Goal: Information Seeking & Learning: Learn about a topic

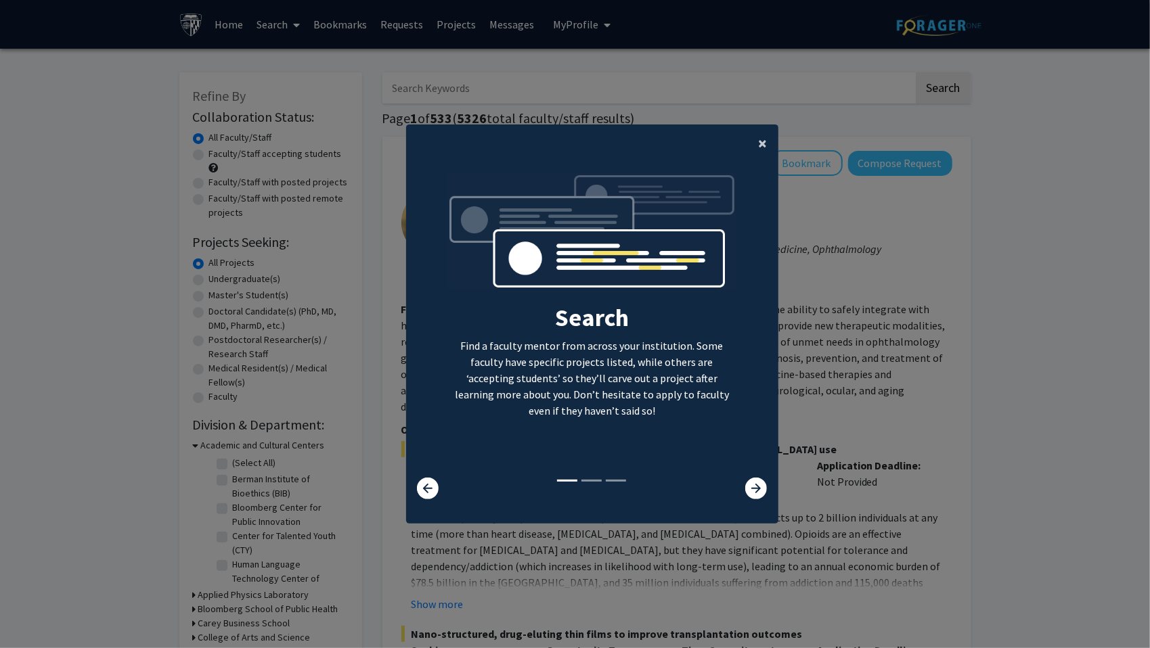
click at [765, 135] on button "×" at bounding box center [763, 144] width 30 height 38
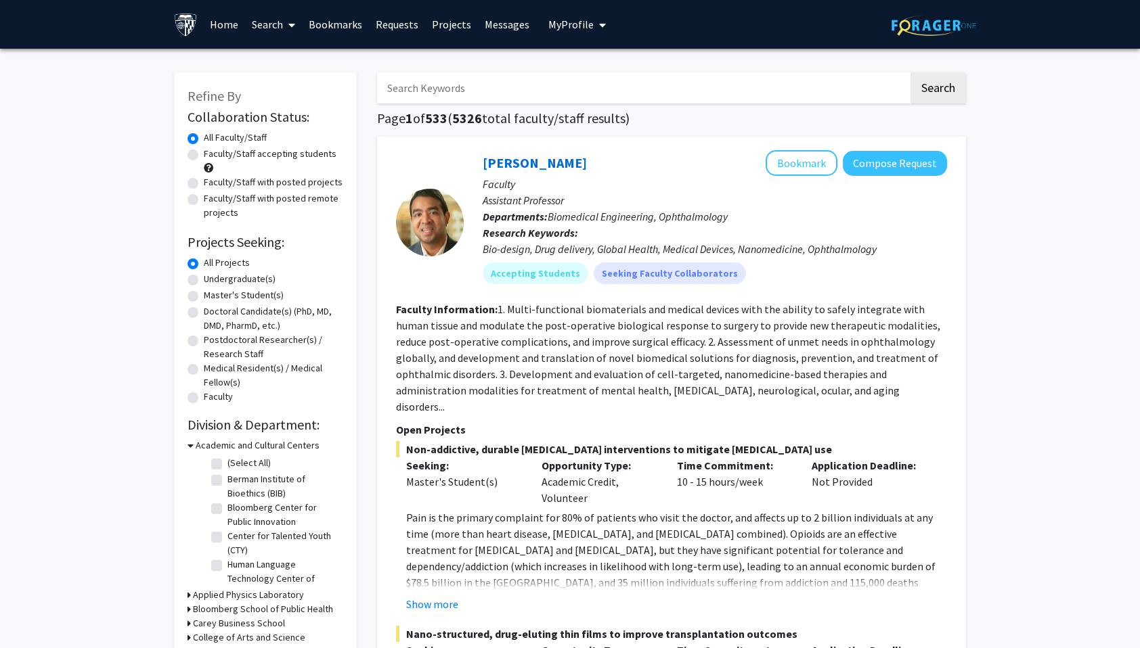
click at [582, 30] on span "My Profile" at bounding box center [570, 25] width 45 height 14
click at [723, 97] on input "Search Keywords" at bounding box center [642, 87] width 531 height 31
type input "yinzhi"
click at [910, 72] on button "Search" at bounding box center [937, 87] width 55 height 31
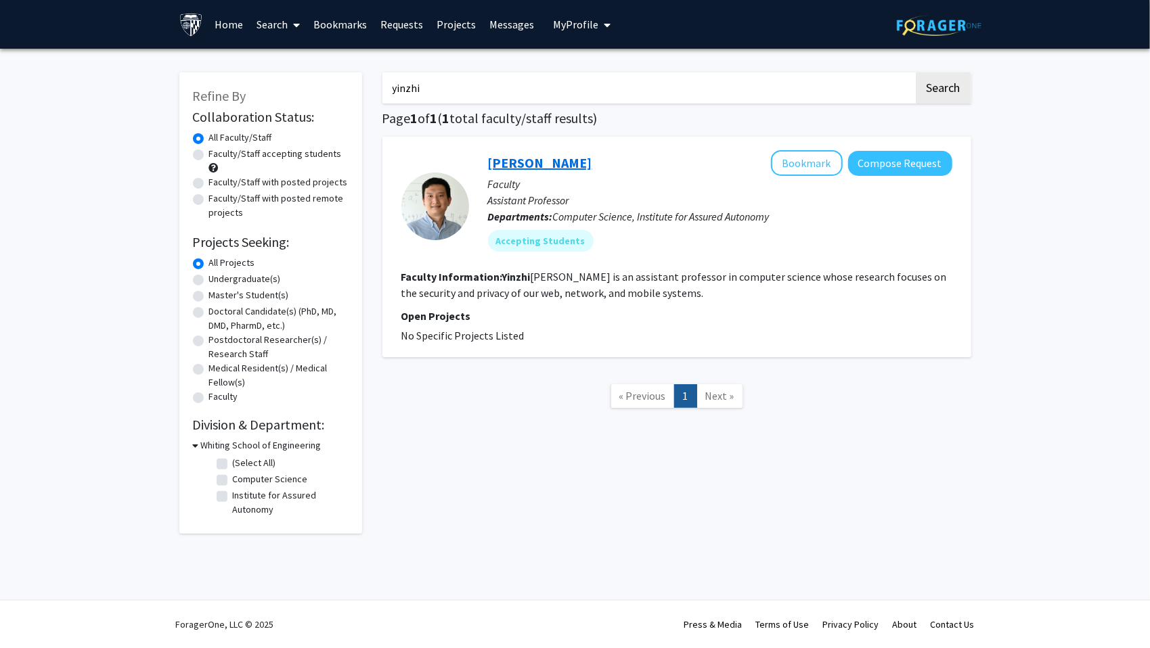
click at [521, 158] on link "Yinzhi Cao" at bounding box center [540, 162] width 104 height 17
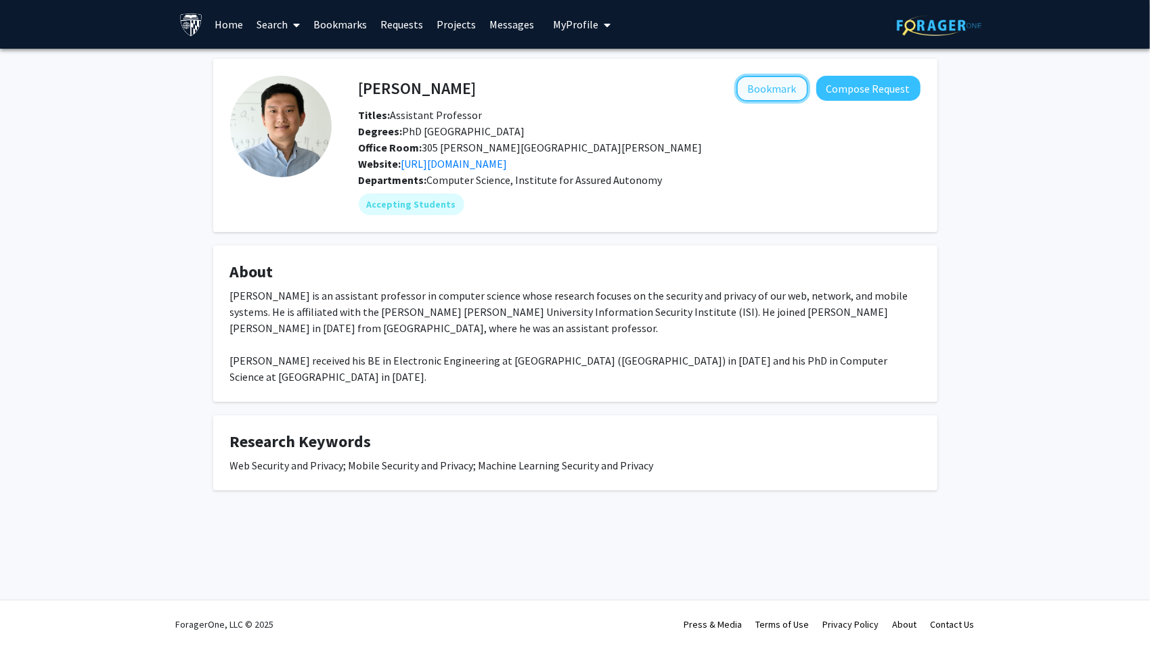
click at [774, 92] on button "Bookmark" at bounding box center [772, 89] width 72 height 26
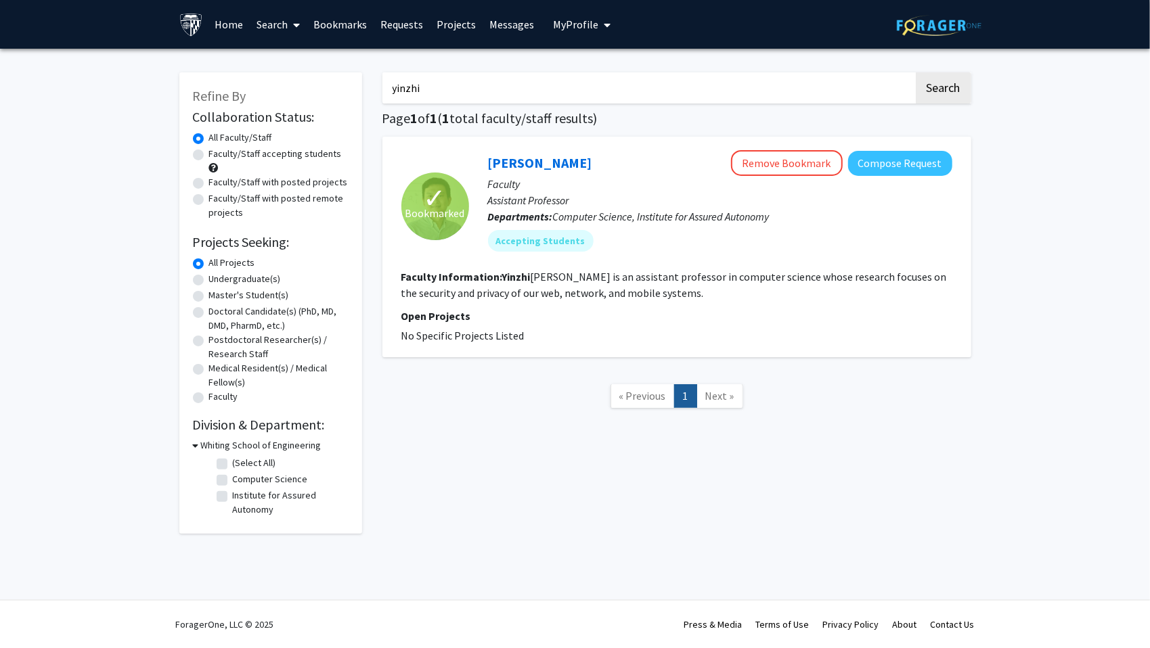
click at [265, 297] on label "Master's Student(s)" at bounding box center [249, 295] width 80 height 14
click at [218, 297] on input "Master's Student(s)" at bounding box center [213, 292] width 9 height 9
radio input "true"
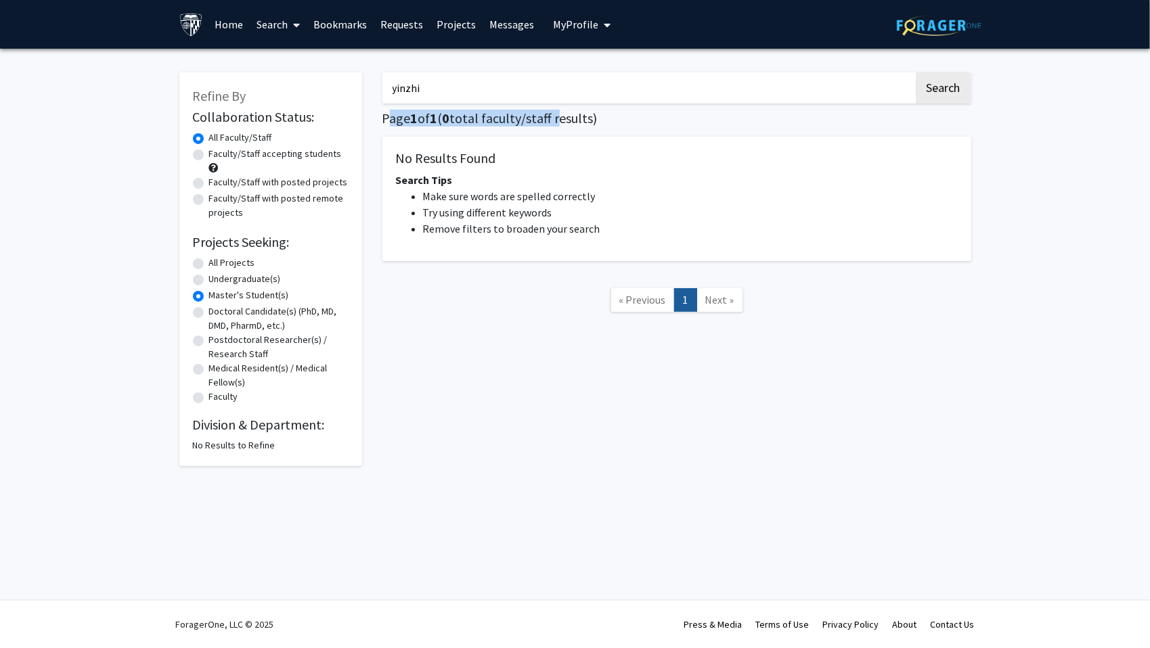
drag, startPoint x: 558, startPoint y: 104, endPoint x: 371, endPoint y: 118, distance: 187.3
click at [371, 118] on div "Refine By Collaboration Status: Collaboration Status All Faculty/Staff Collabor…" at bounding box center [575, 262] width 812 height 407
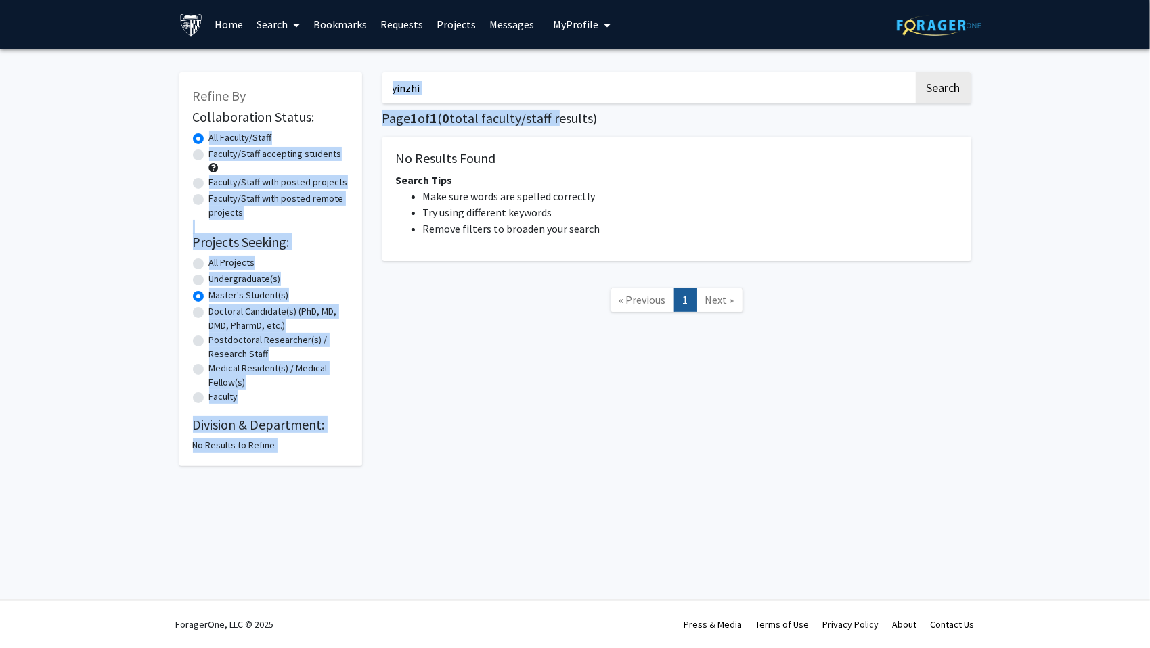
drag, startPoint x: 371, startPoint y: 118, endPoint x: 494, endPoint y: 96, distance: 125.2
click at [494, 96] on input "yinzhi" at bounding box center [647, 87] width 531 height 31
click at [498, 92] on input "yinzhi" at bounding box center [647, 87] width 531 height 31
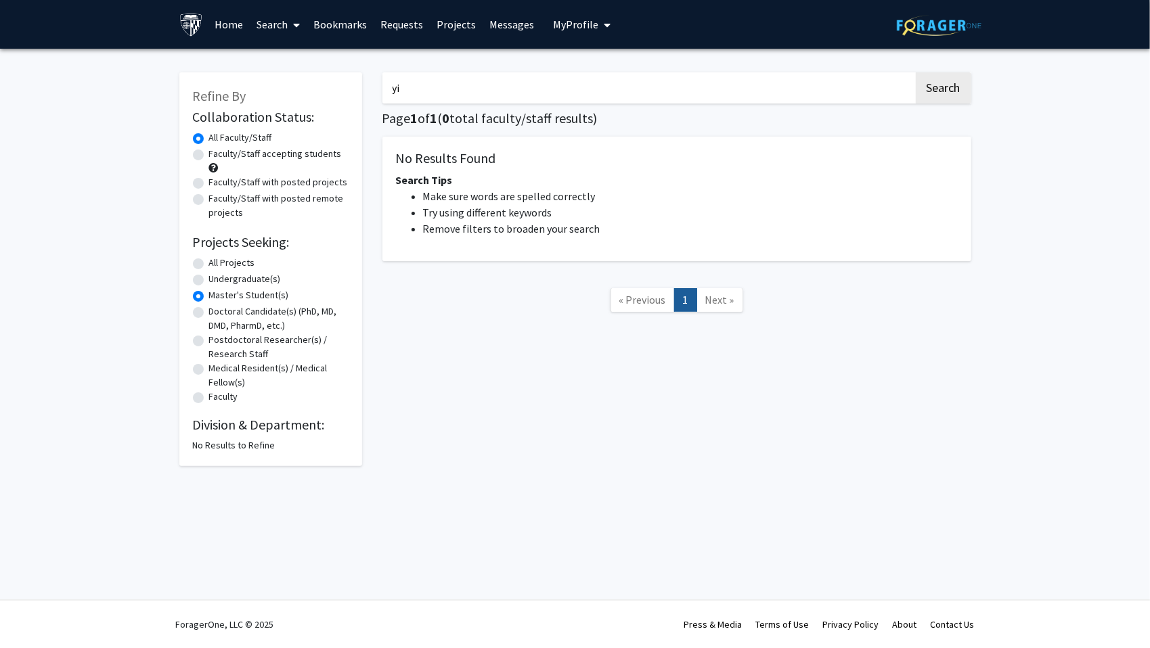
type input "y"
type input "li"
click at [916, 72] on button "Search" at bounding box center [943, 87] width 55 height 31
radio input "true"
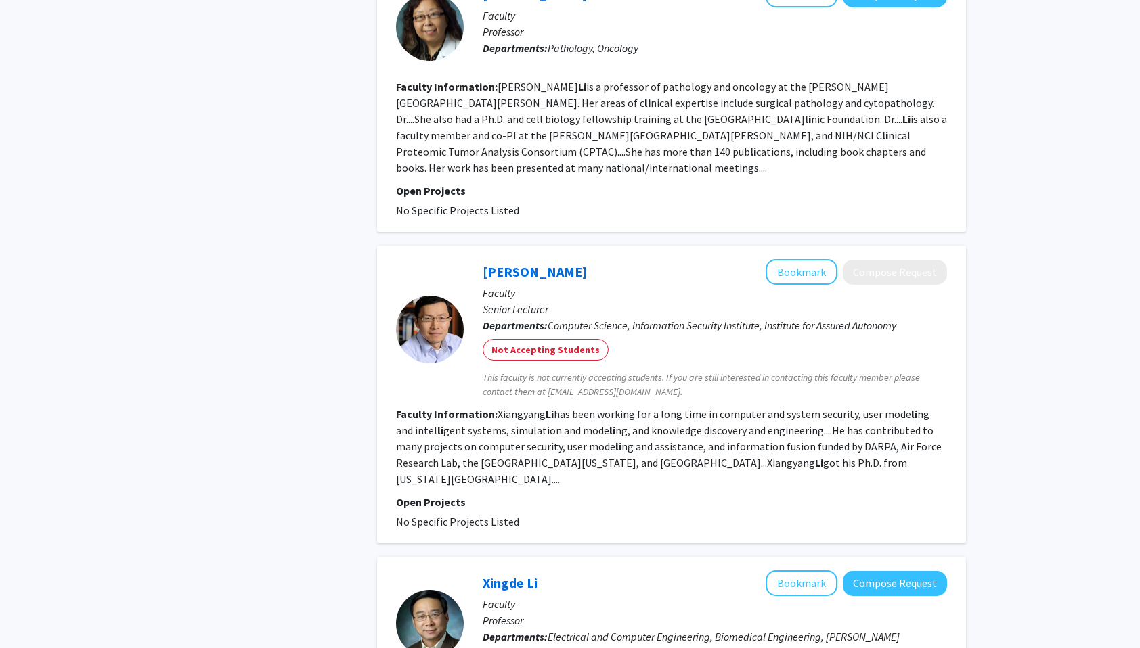
scroll to position [2446, 0]
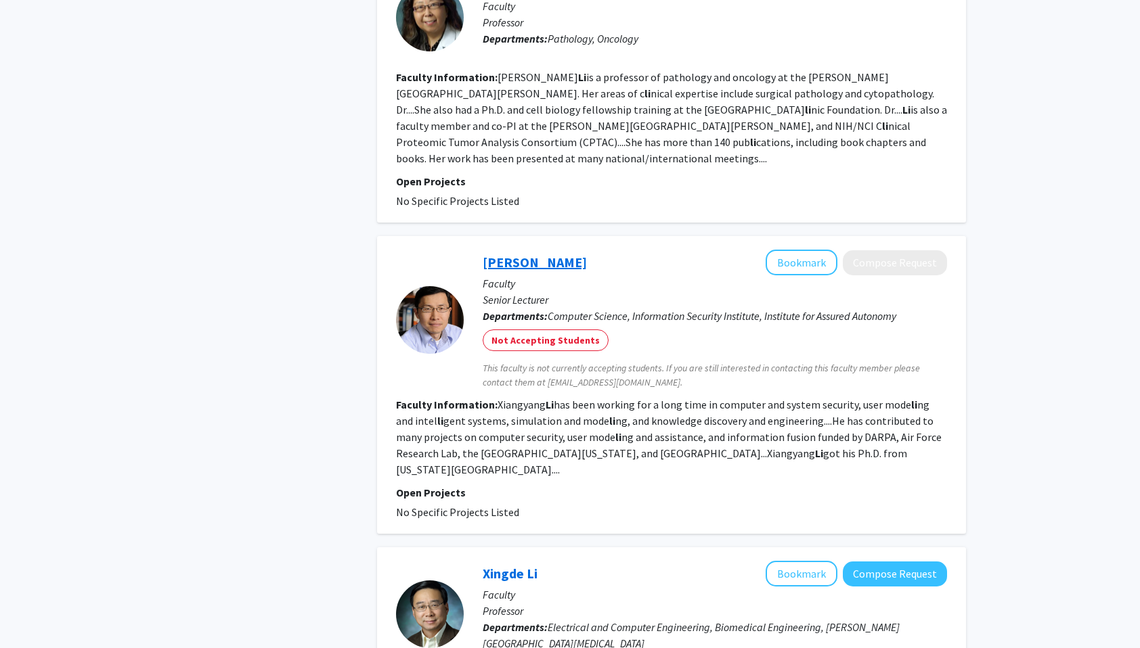
click at [531, 254] on link "Xiangyang Li" at bounding box center [535, 262] width 104 height 17
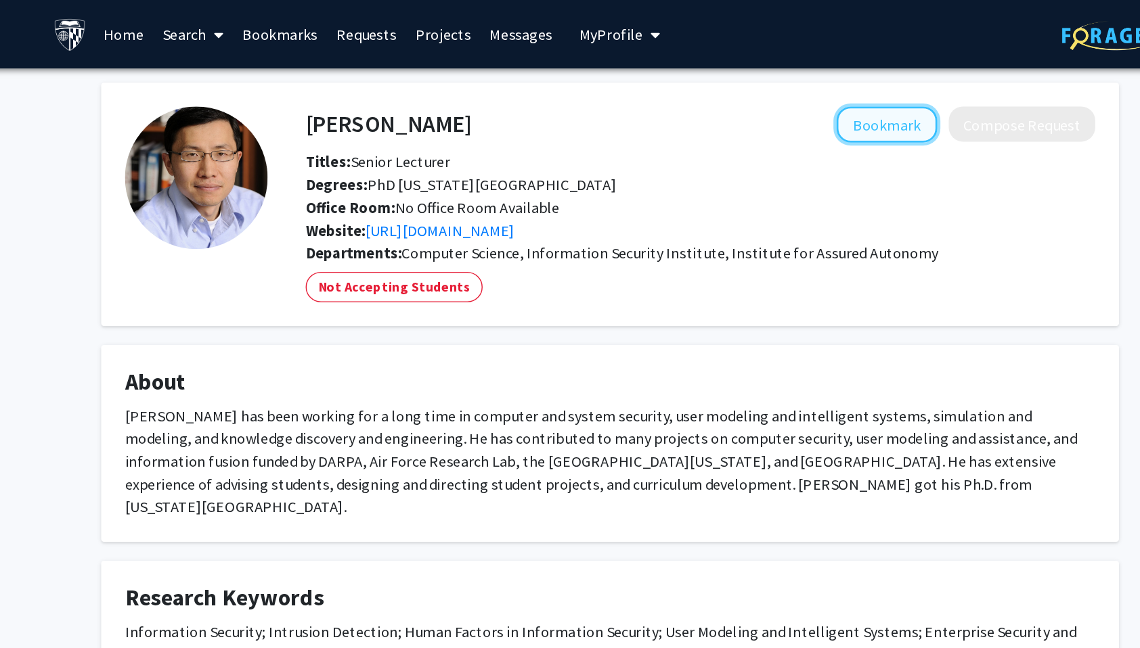
click at [766, 90] on button "Bookmark" at bounding box center [767, 89] width 72 height 26
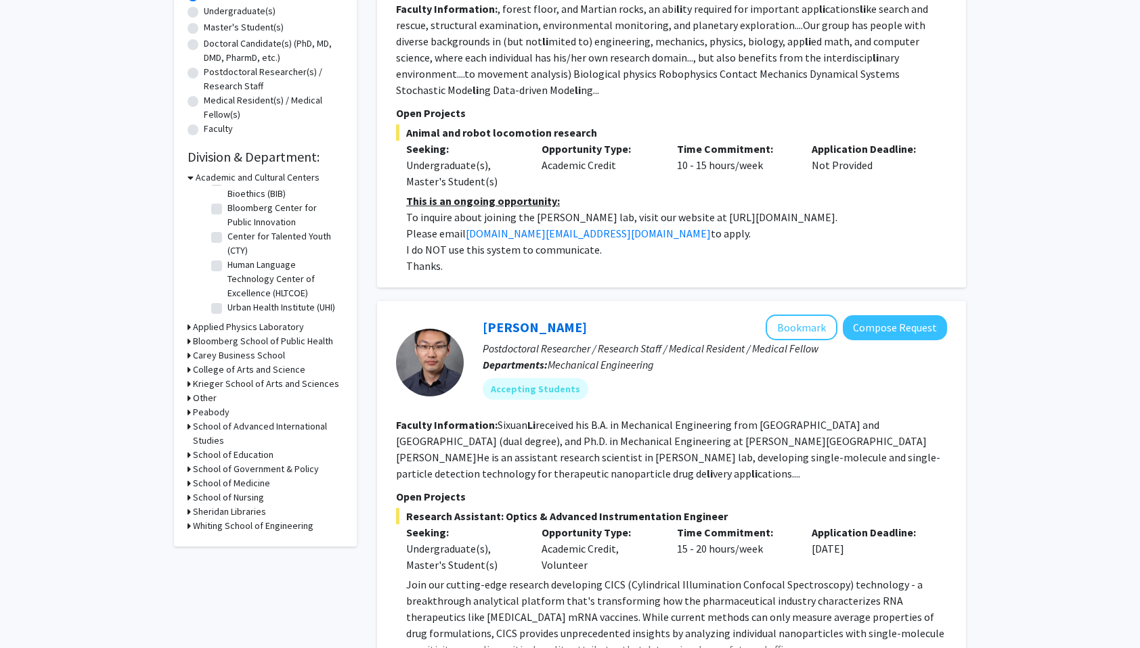
scroll to position [267, 0]
click at [188, 176] on icon at bounding box center [190, 178] width 6 height 14
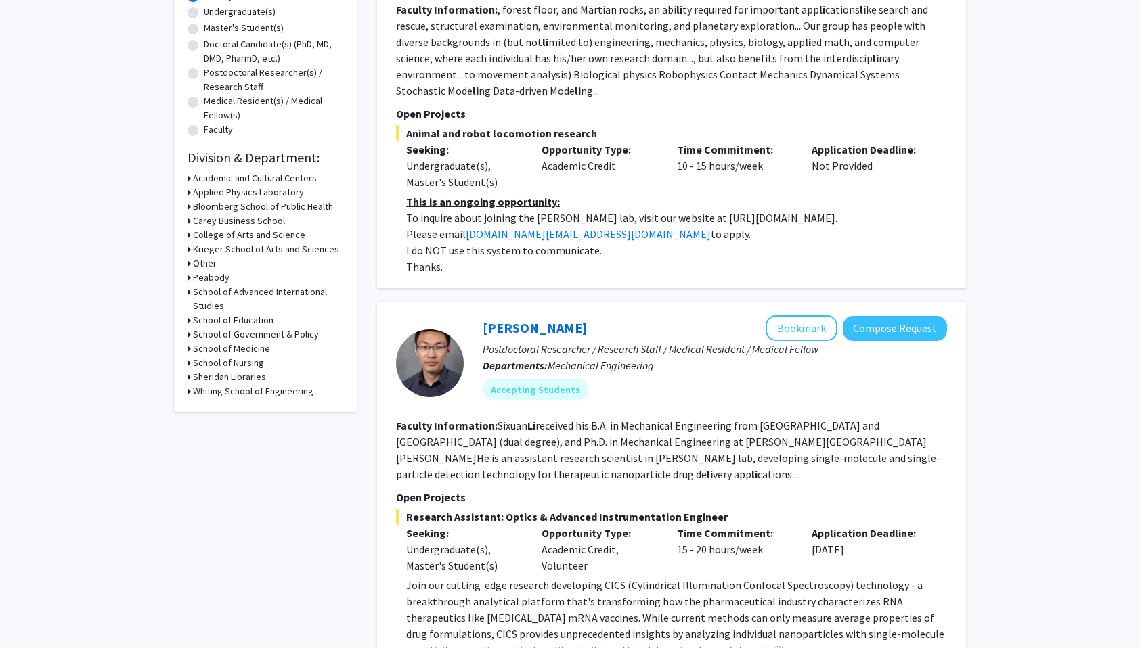
click at [248, 390] on h3 "Whiting School of Engineering" at bounding box center [253, 391] width 120 height 14
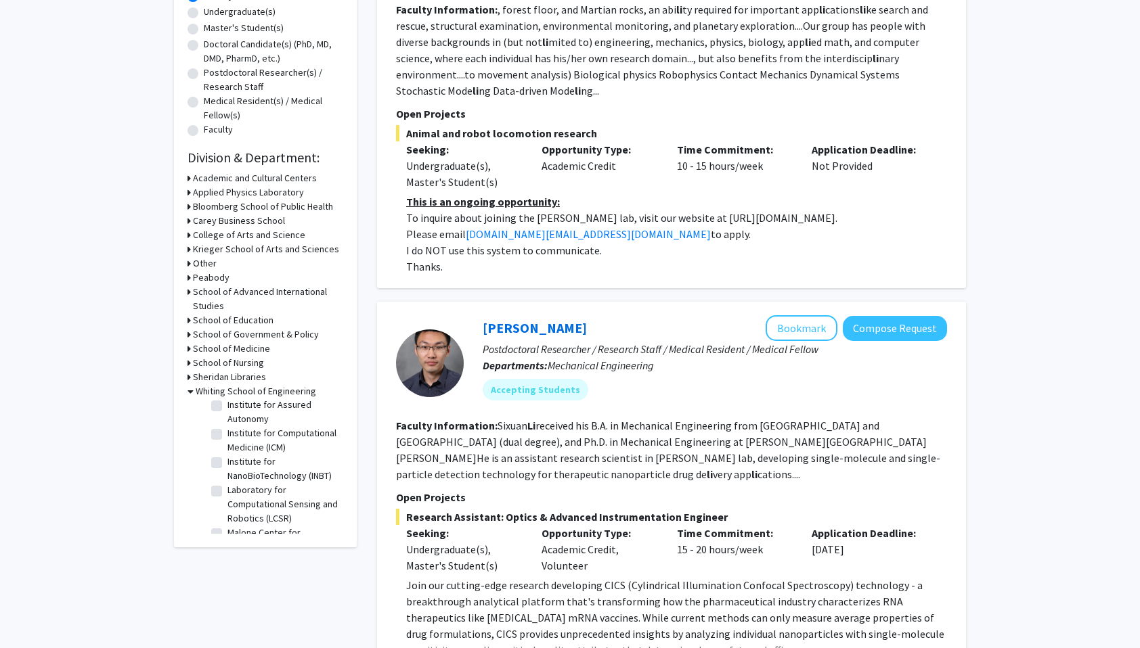
scroll to position [341, 0]
click at [227, 426] on label "Information Security Institute" at bounding box center [283, 412] width 112 height 28
click at [227, 407] on input "Information Security Institute" at bounding box center [231, 402] width 9 height 9
checkbox input "true"
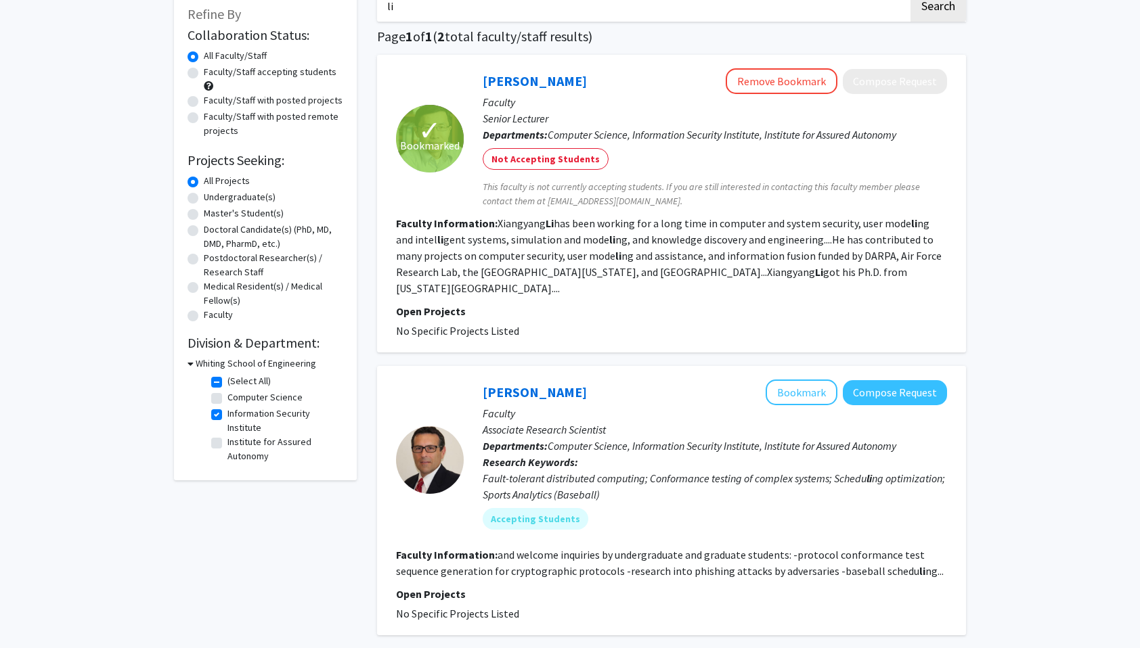
scroll to position [83, 0]
click at [227, 417] on label "Information Security Institute" at bounding box center [283, 420] width 112 height 28
click at [227, 415] on input "Information Security Institute" at bounding box center [231, 410] width 9 height 9
checkbox input "false"
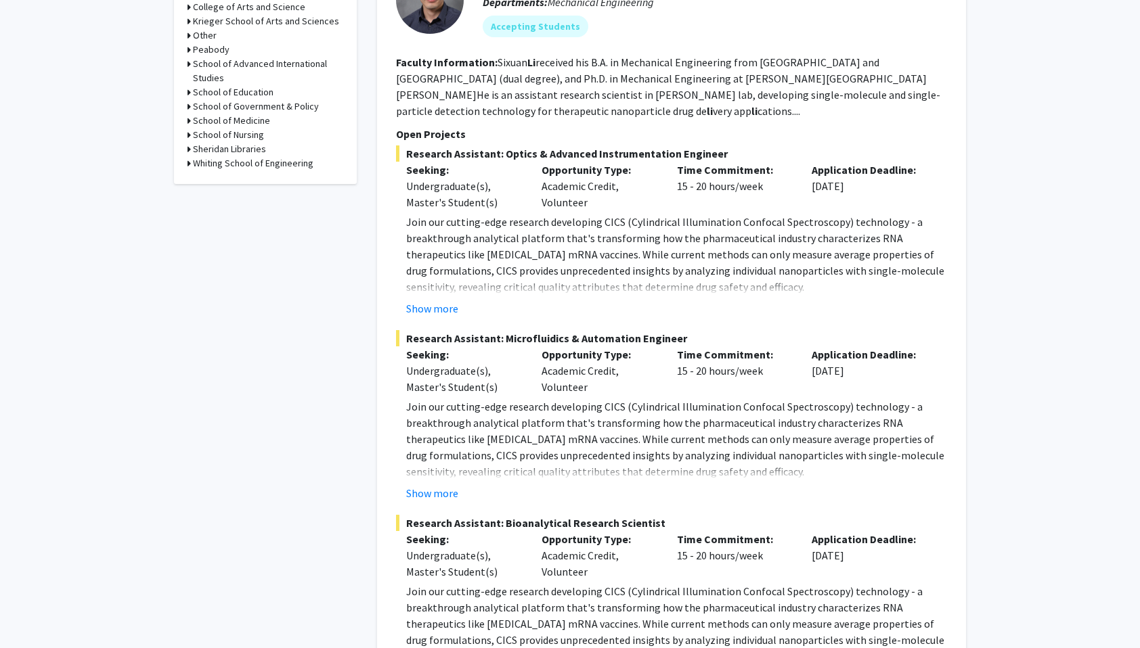
scroll to position [664, 0]
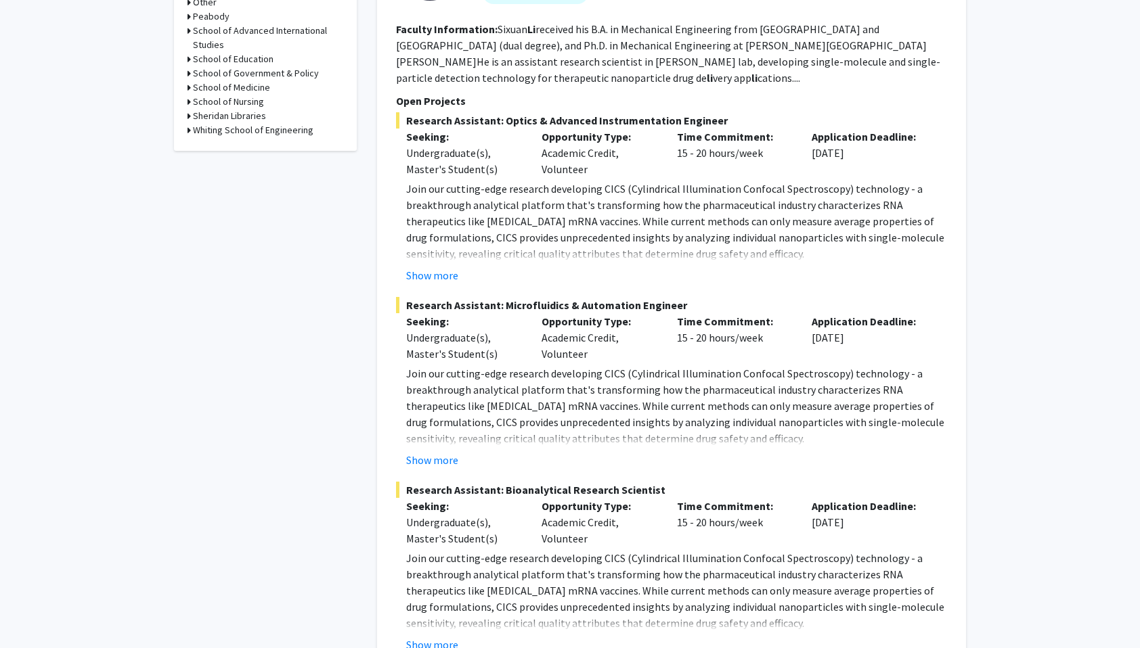
click at [272, 135] on h3 "Whiting School of Engineering" at bounding box center [253, 130] width 120 height 14
click at [227, 154] on label "Computer Science" at bounding box center [264, 146] width 75 height 14
click at [227, 148] on input "Computer Science" at bounding box center [231, 143] width 9 height 9
checkbox input "true"
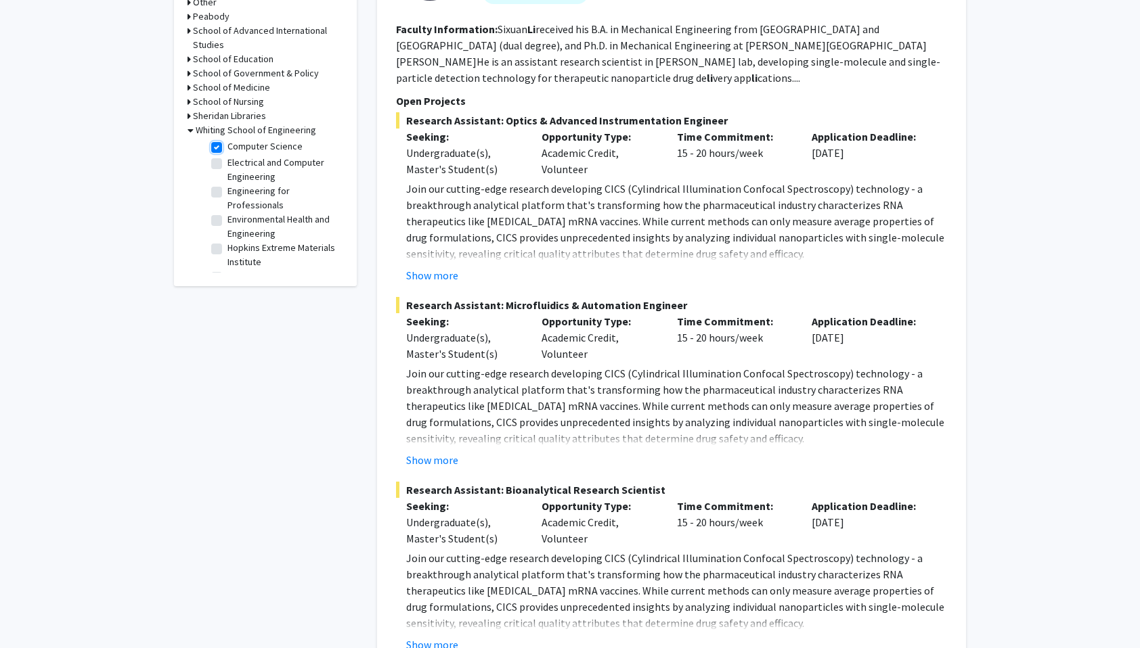
checkbox input "true"
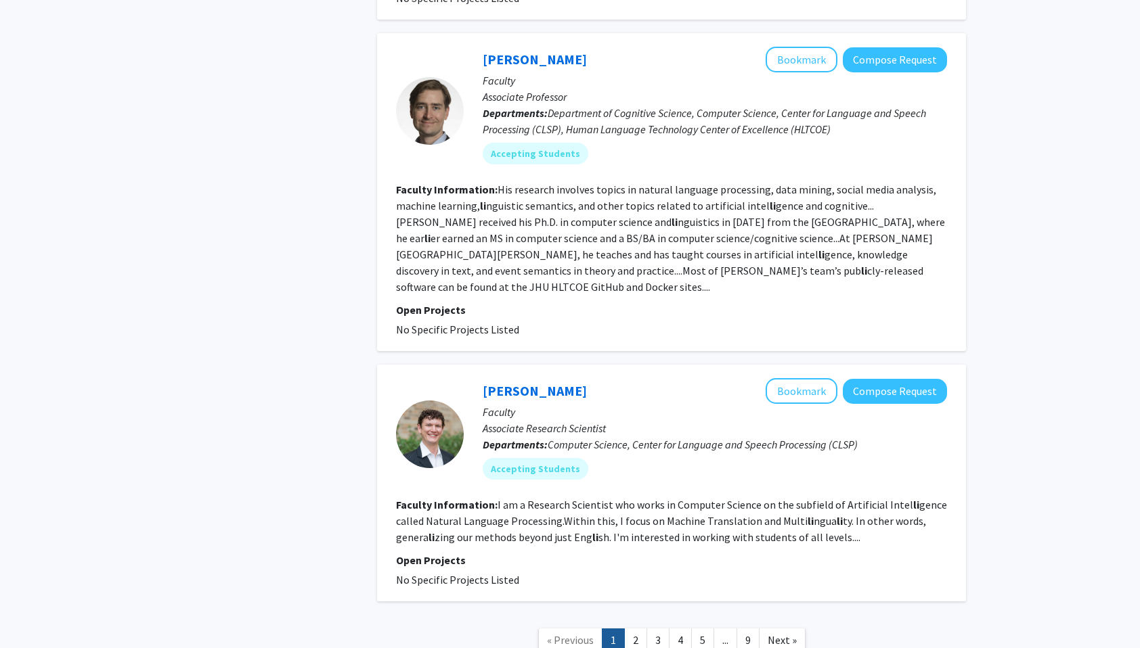
scroll to position [2507, 0]
click at [646, 628] on link "2" at bounding box center [635, 640] width 23 height 24
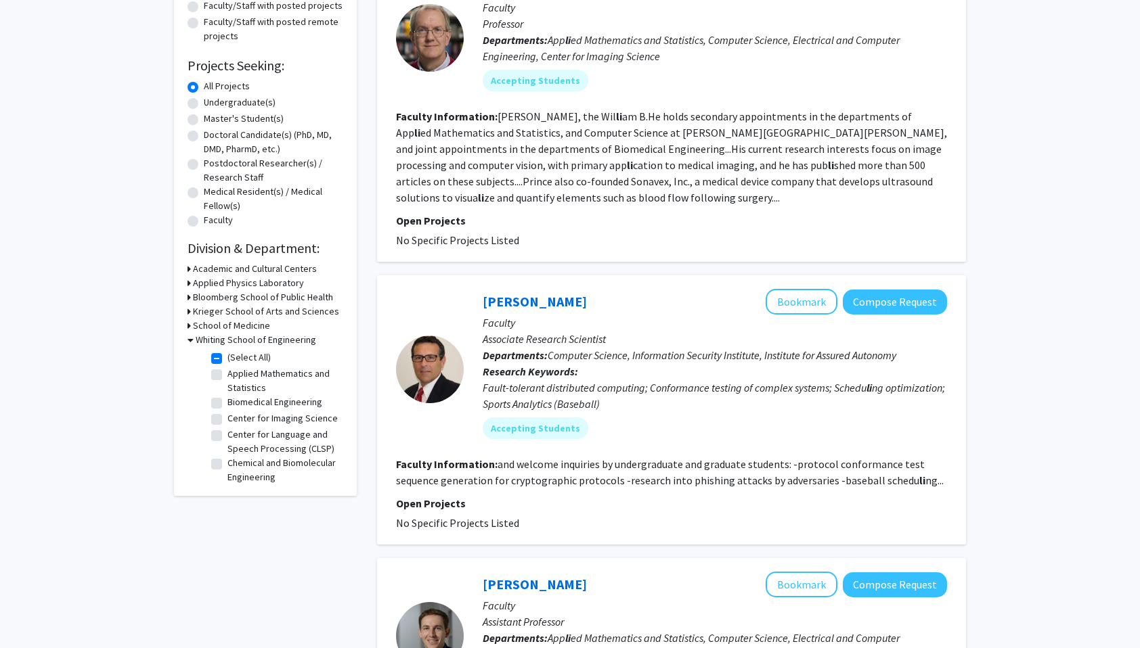
scroll to position [181, 0]
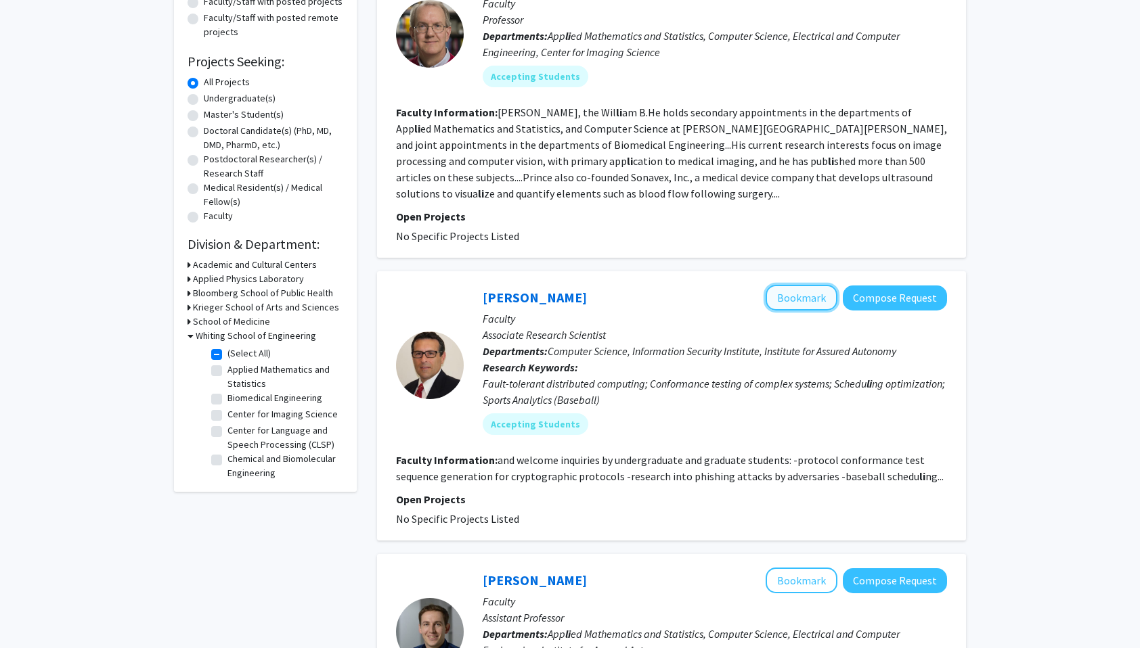
click at [804, 303] on button "Bookmark" at bounding box center [801, 298] width 72 height 26
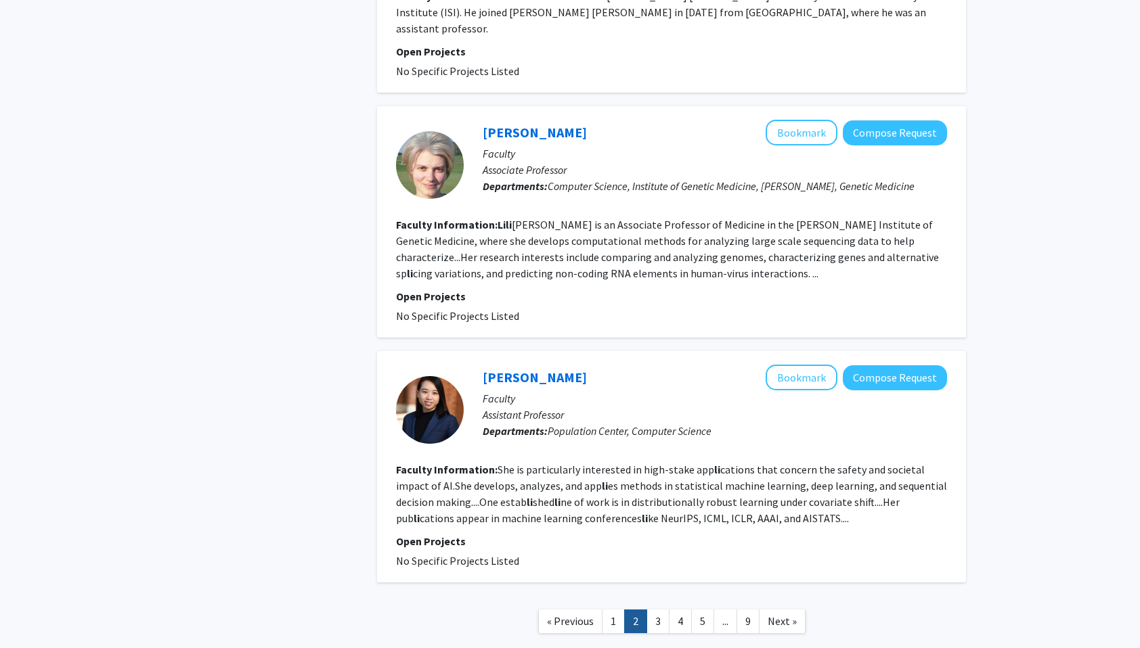
scroll to position [2317, 0]
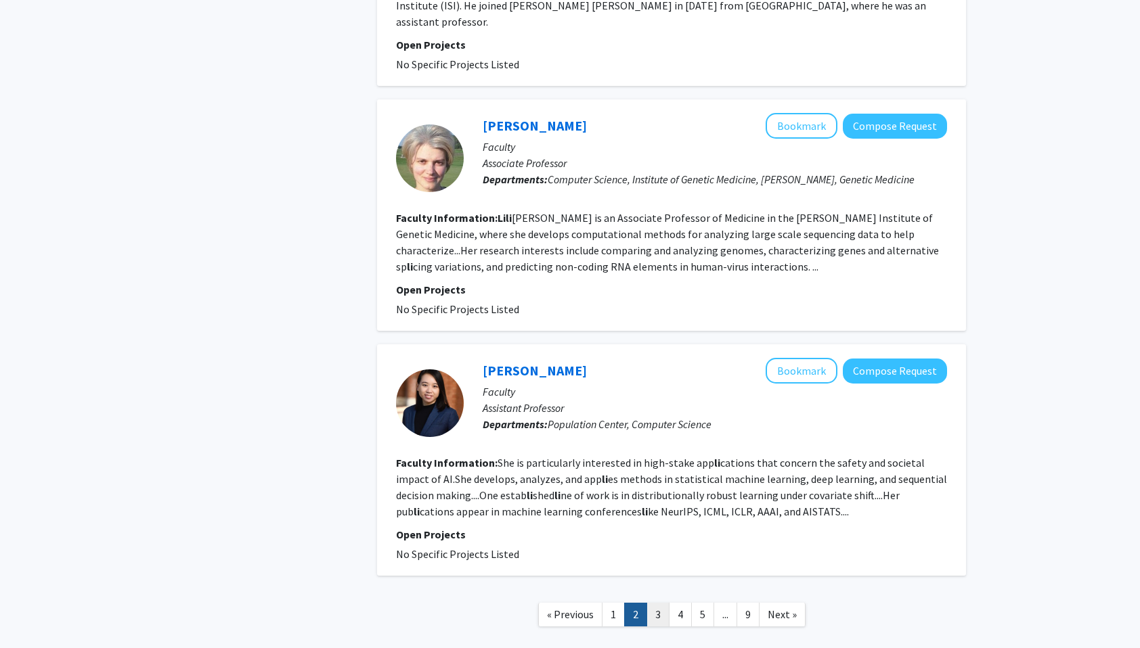
click at [662, 603] on link "3" at bounding box center [657, 615] width 23 height 24
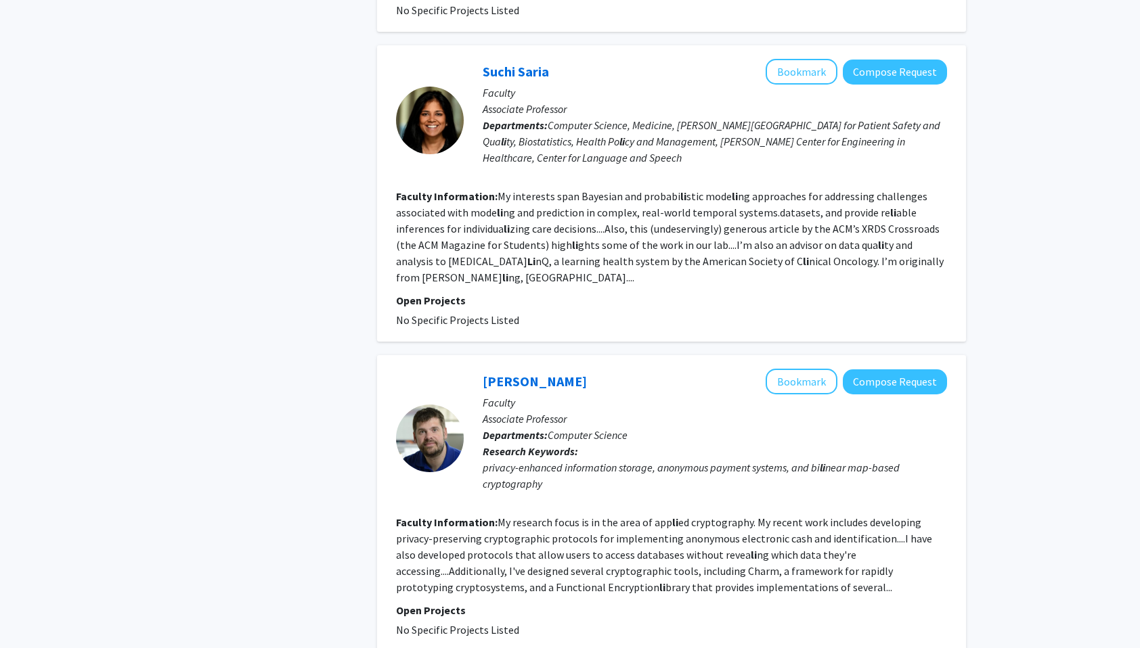
scroll to position [2318, 0]
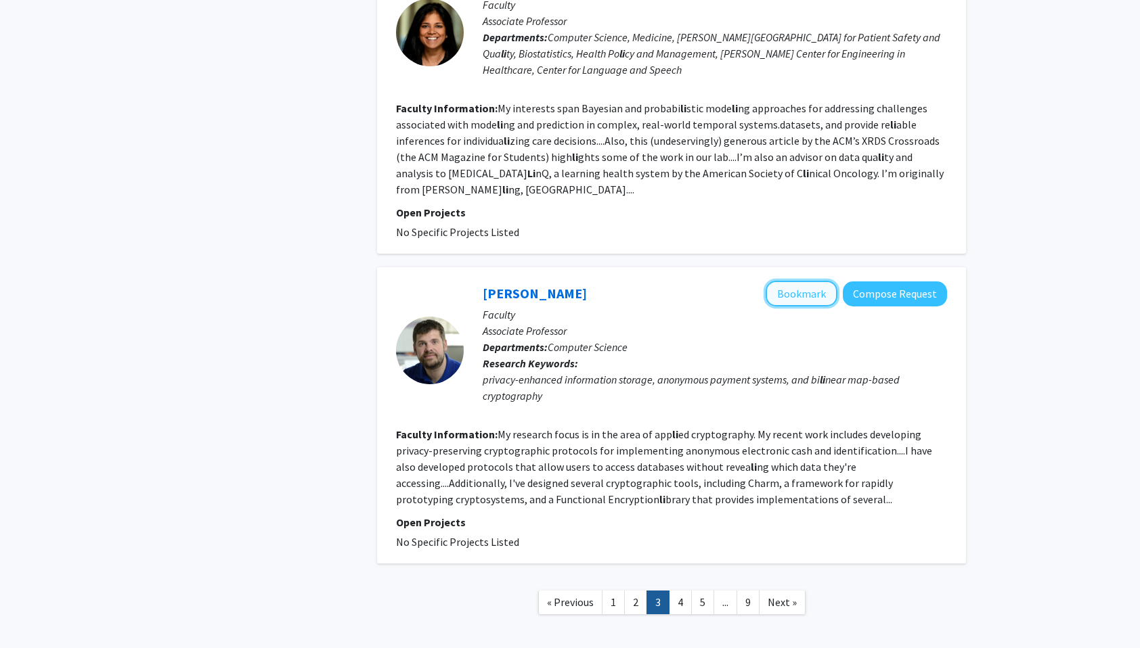
click at [779, 281] on button "Bookmark" at bounding box center [801, 294] width 72 height 26
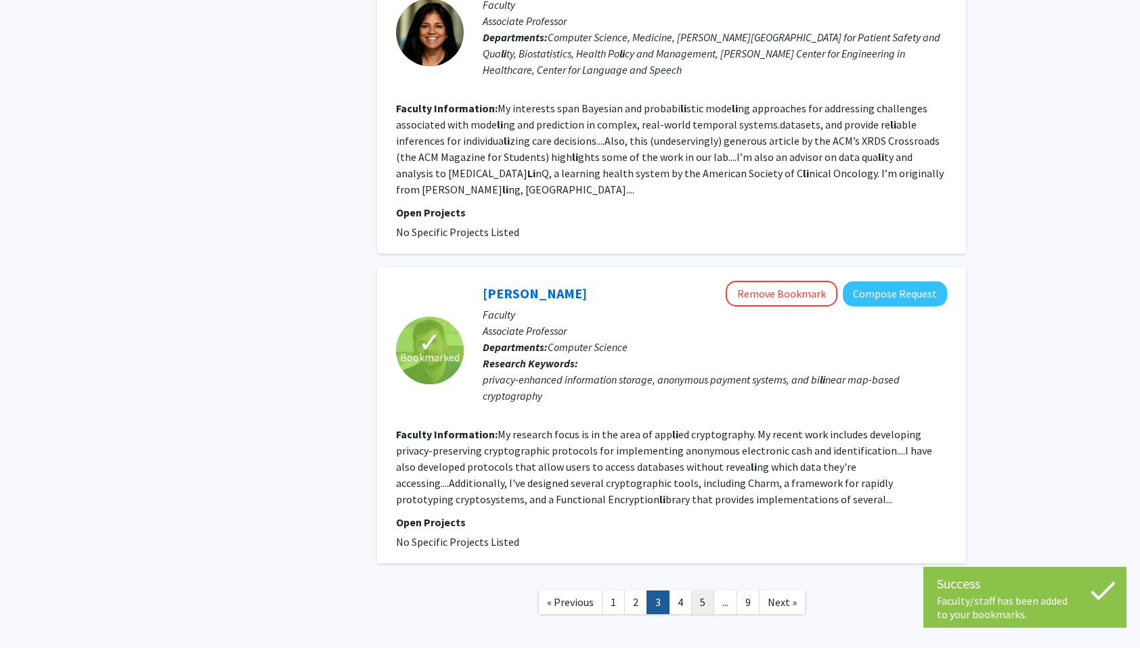
click at [691, 591] on link "5" at bounding box center [702, 603] width 23 height 24
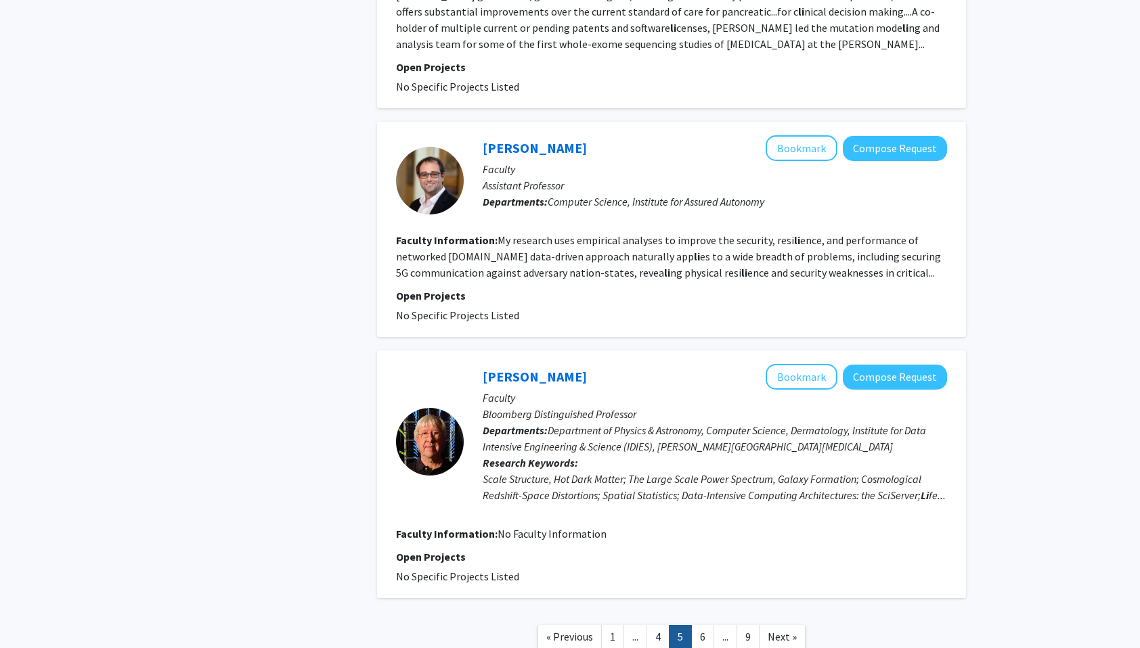
scroll to position [2415, 0]
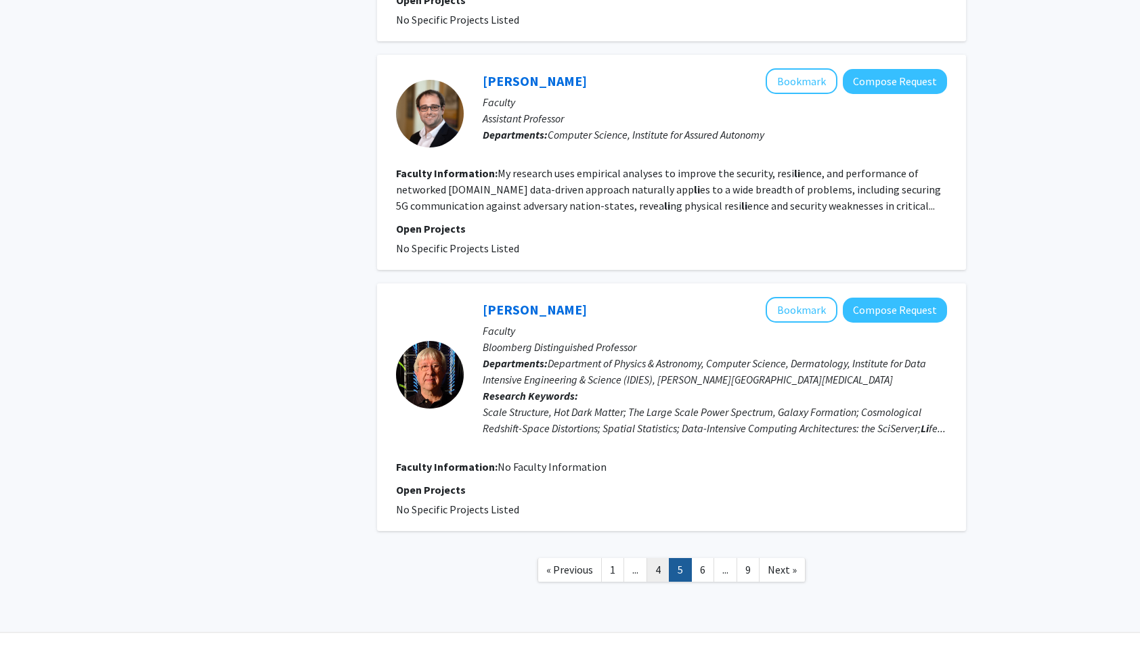
click at [662, 558] on link "4" at bounding box center [657, 570] width 23 height 24
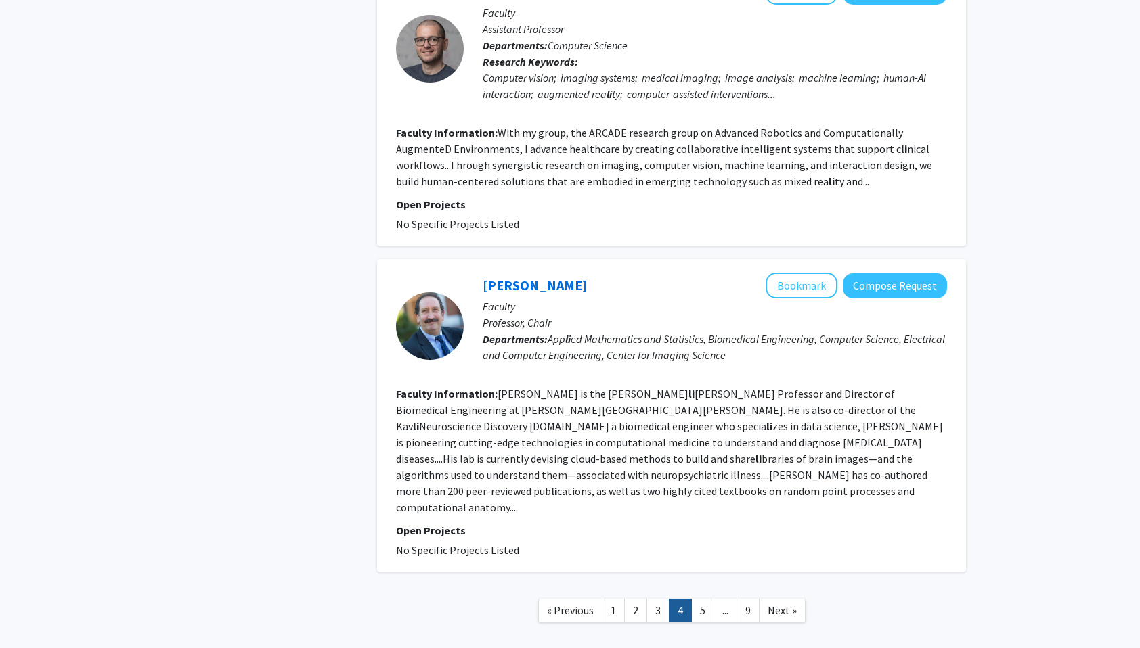
scroll to position [2399, 0]
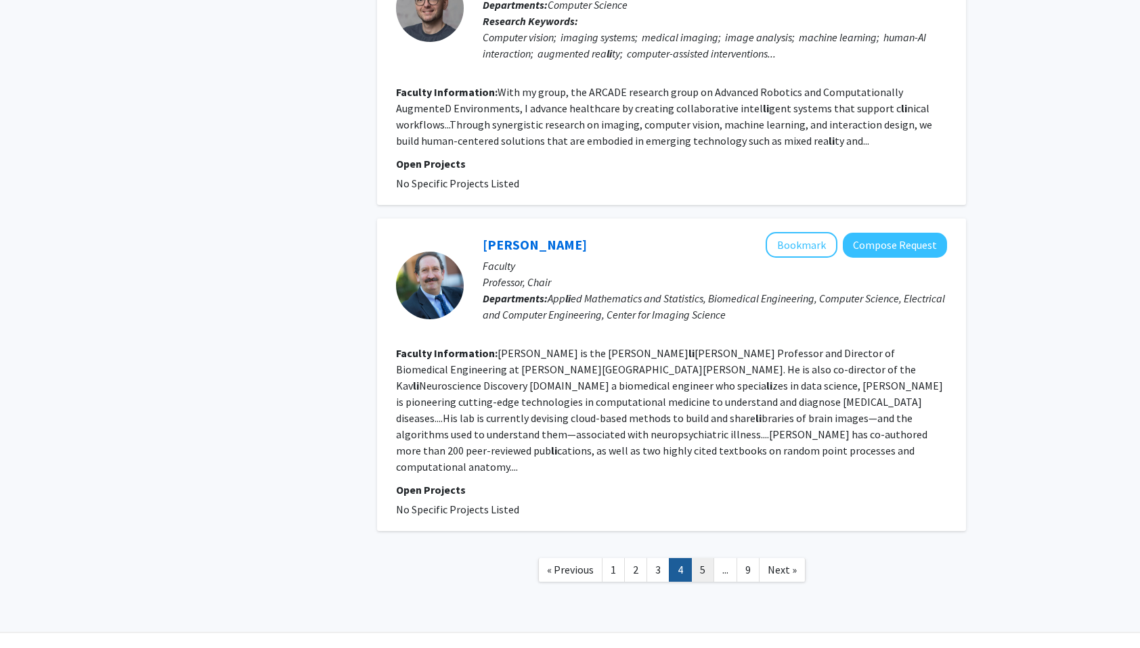
click at [707, 558] on link "5" at bounding box center [702, 570] width 23 height 24
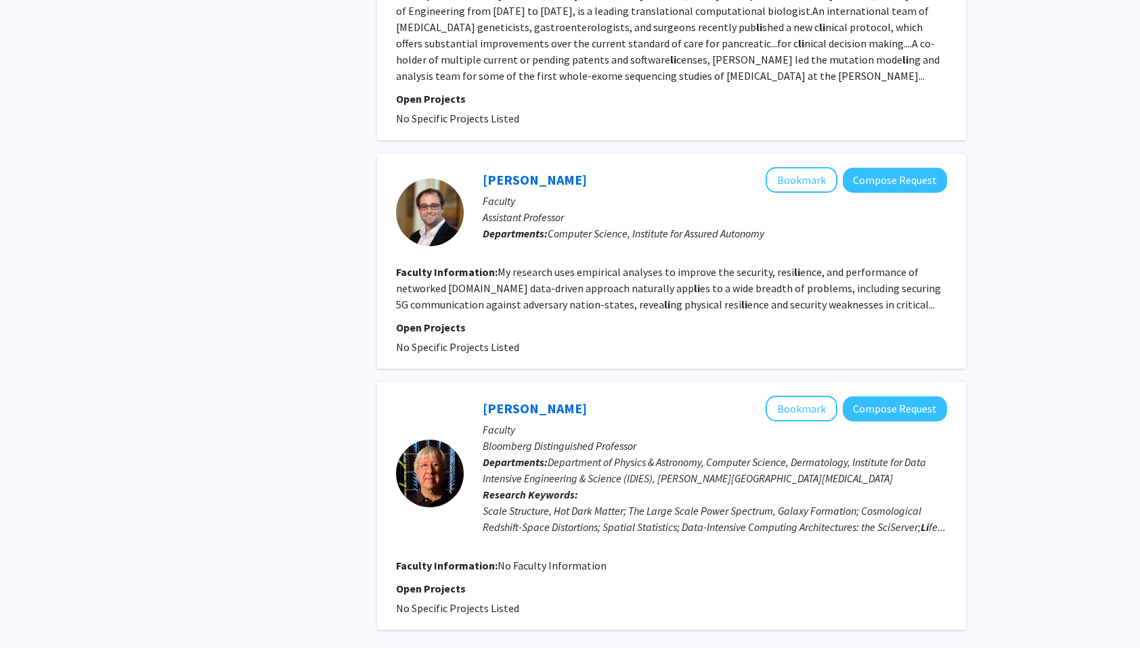
scroll to position [2415, 0]
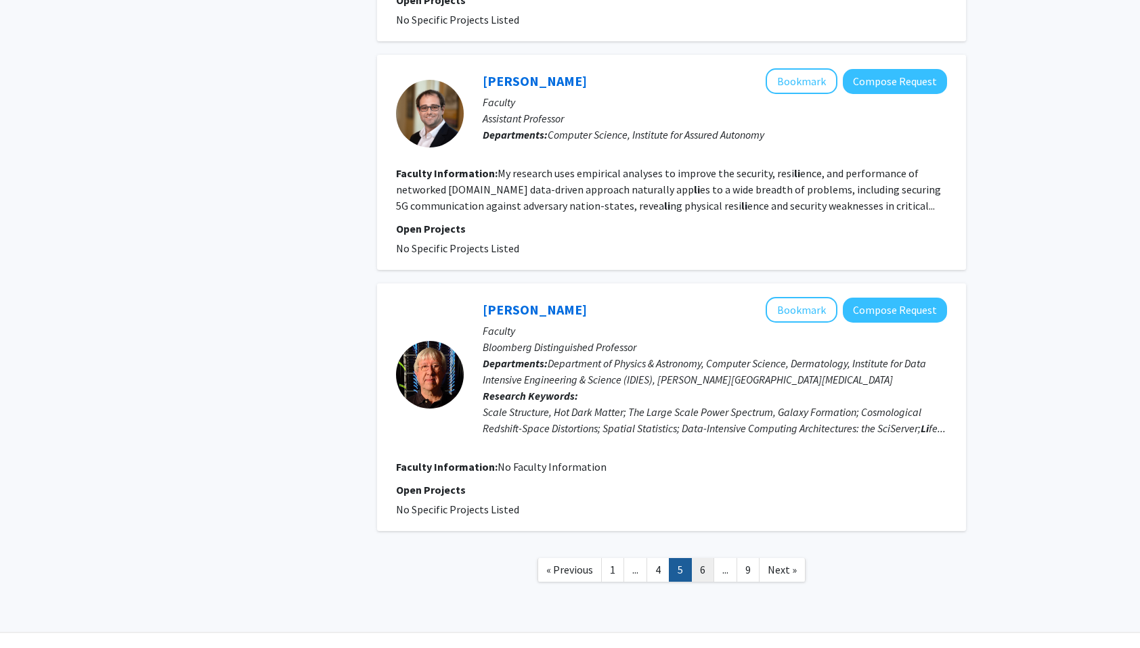
click at [703, 558] on link "6" at bounding box center [702, 570] width 23 height 24
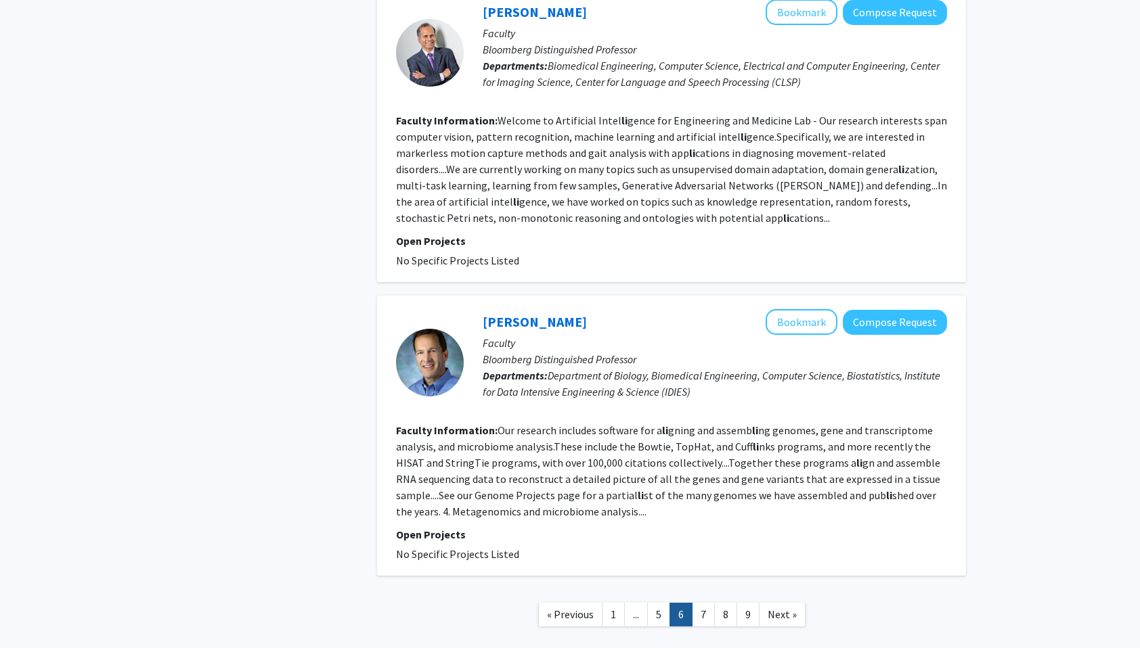
scroll to position [2247, 0]
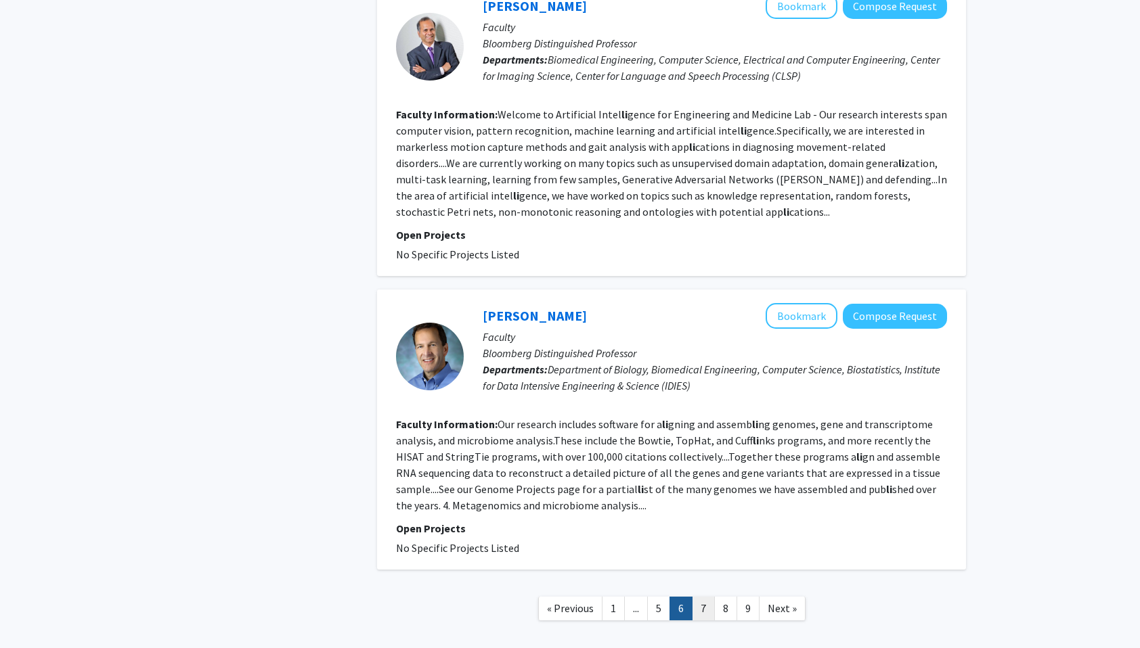
click at [702, 597] on link "7" at bounding box center [703, 609] width 23 height 24
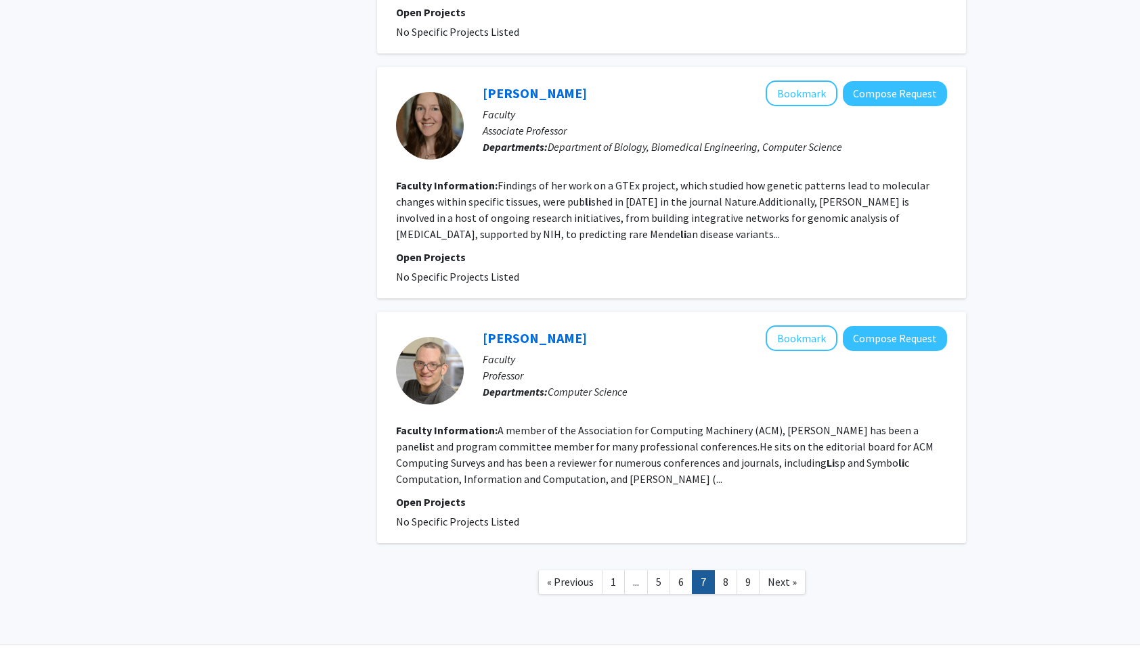
scroll to position [2241, 0]
click at [730, 570] on link "8" at bounding box center [725, 582] width 23 height 24
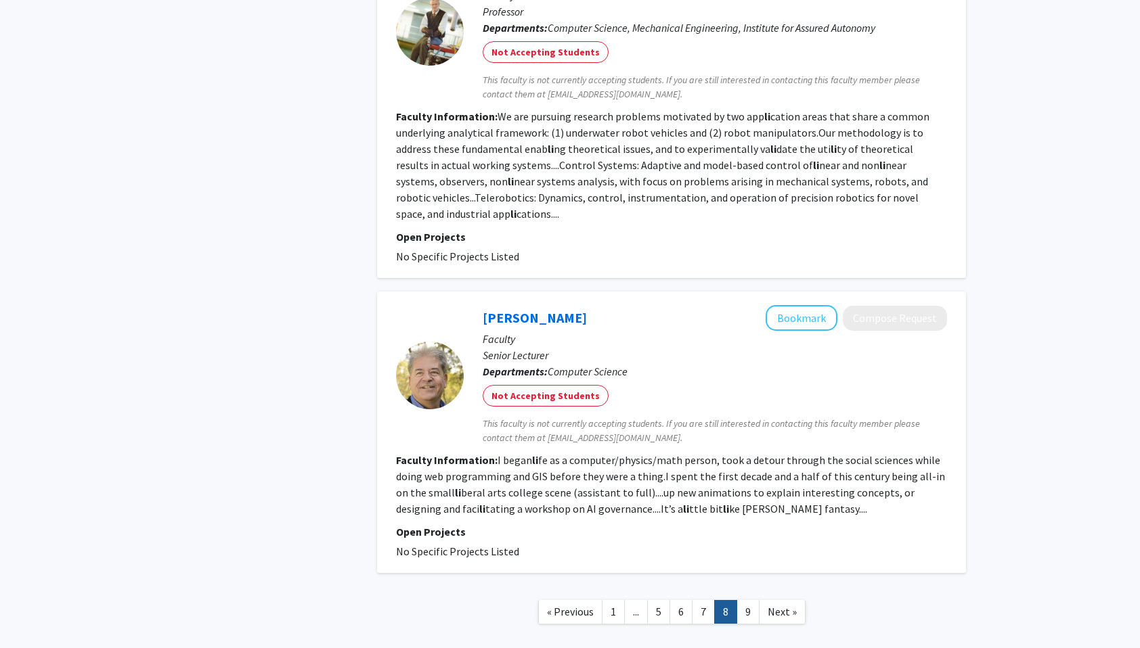
scroll to position [2375, 0]
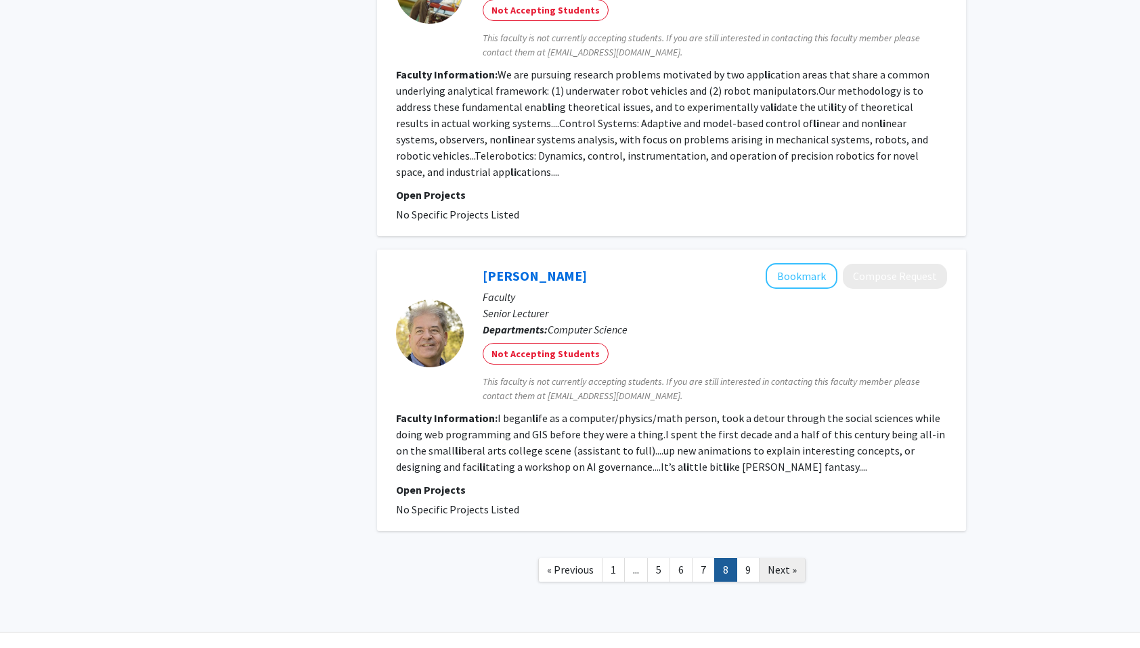
click at [778, 563] on span "Next »" at bounding box center [781, 570] width 29 height 14
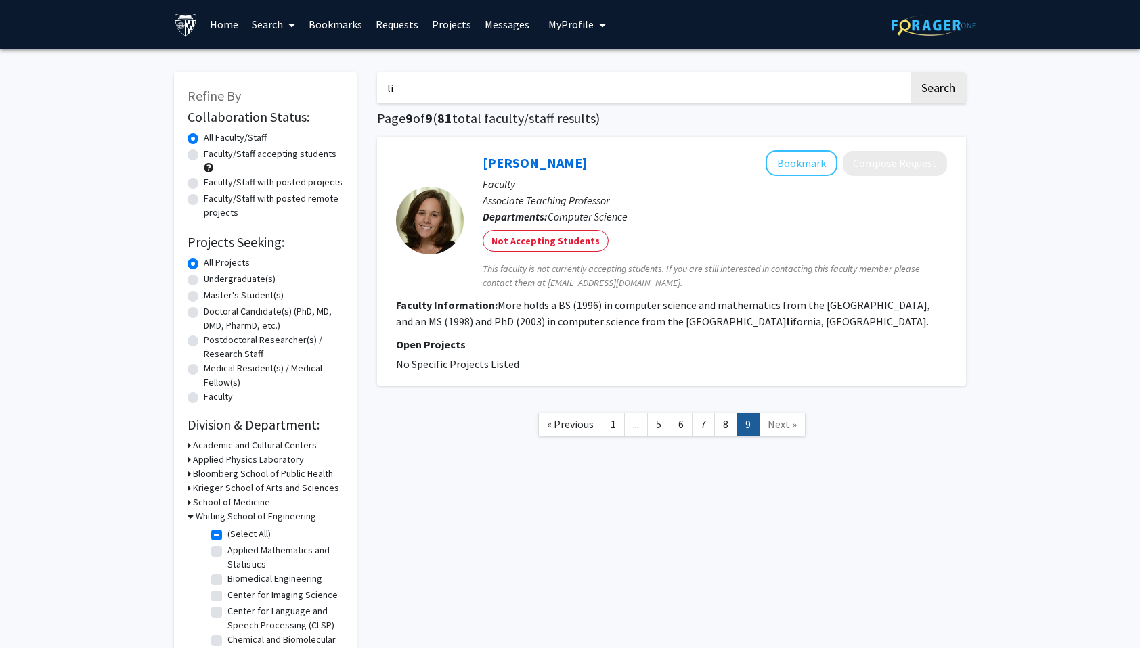
drag, startPoint x: 566, startPoint y: 89, endPoint x: 199, endPoint y: 53, distance: 369.2
click at [199, 53] on div "Refine By Collaboration Status: Collaboration Status All Faculty/Staff Collabor…" at bounding box center [570, 376] width 1140 height 654
type input "tony"
click at [910, 72] on button "Search" at bounding box center [937, 87] width 55 height 31
checkbox input "false"
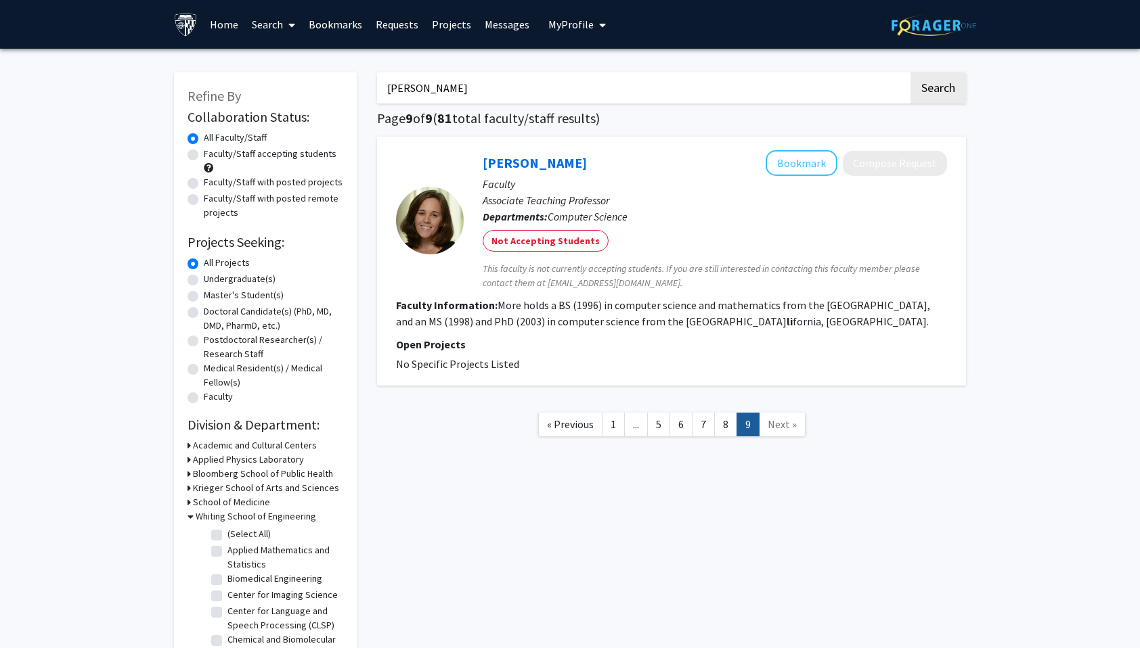
checkbox input "false"
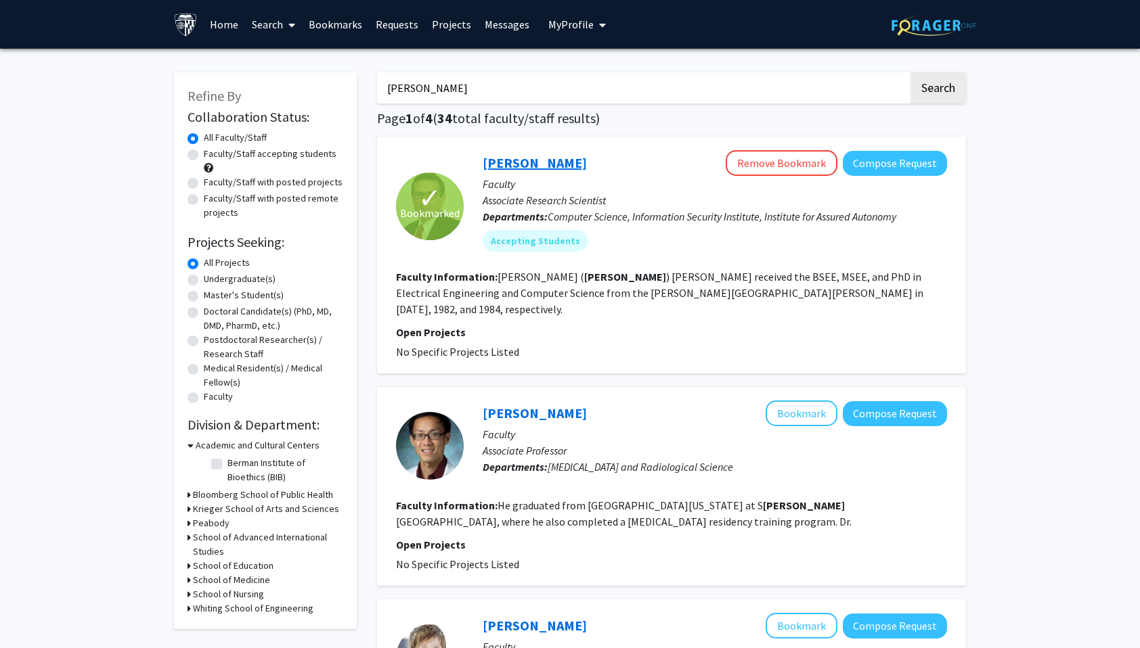
click at [554, 162] on link "[PERSON_NAME]" at bounding box center [535, 162] width 104 height 17
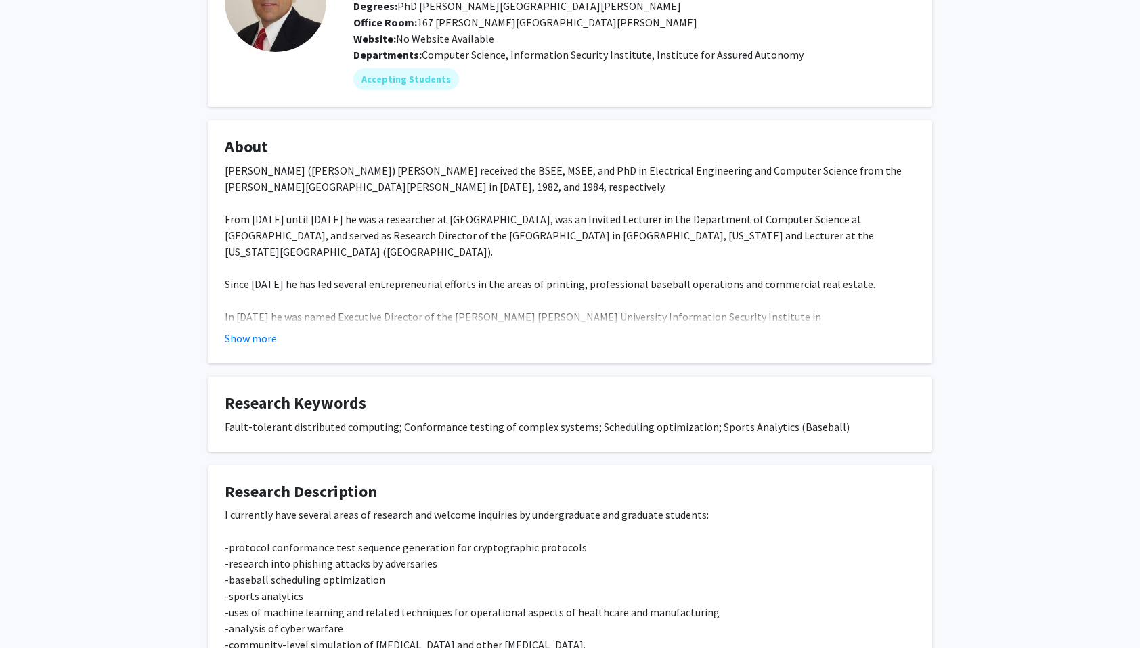
scroll to position [129, 0]
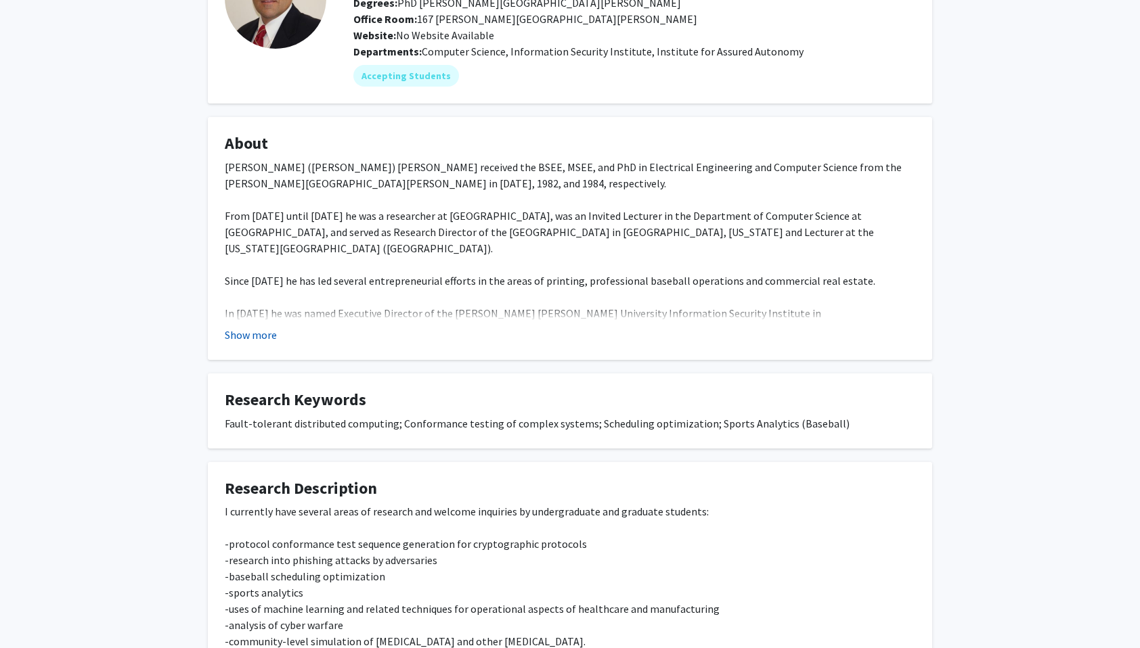
click at [251, 332] on button "Show more" at bounding box center [251, 335] width 52 height 16
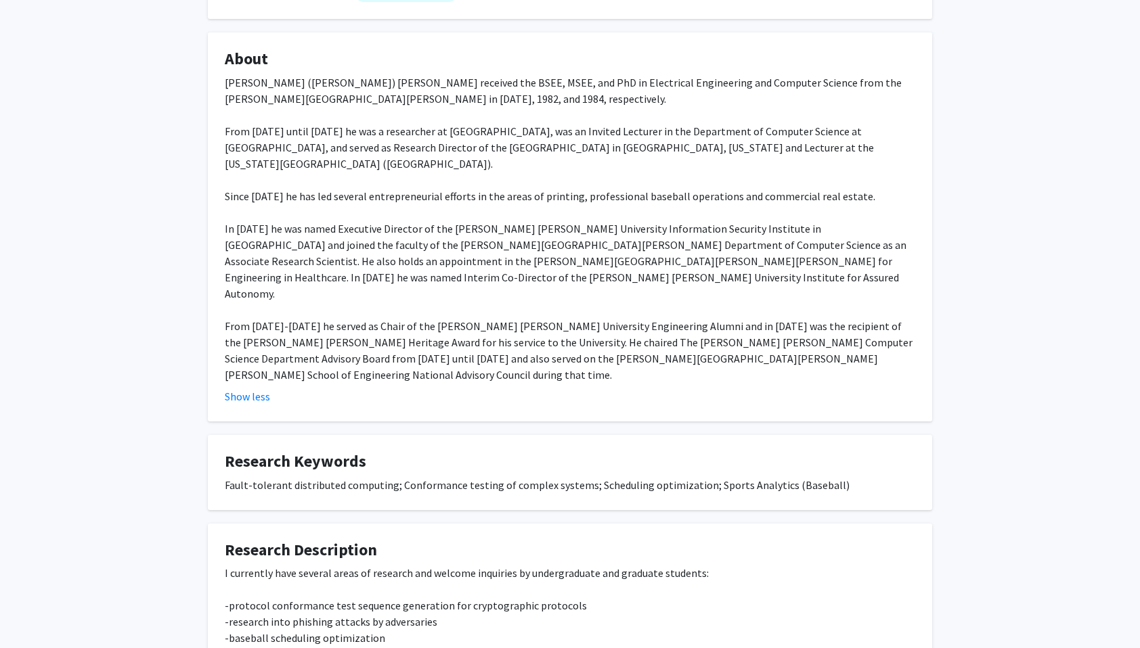
scroll to position [0, 0]
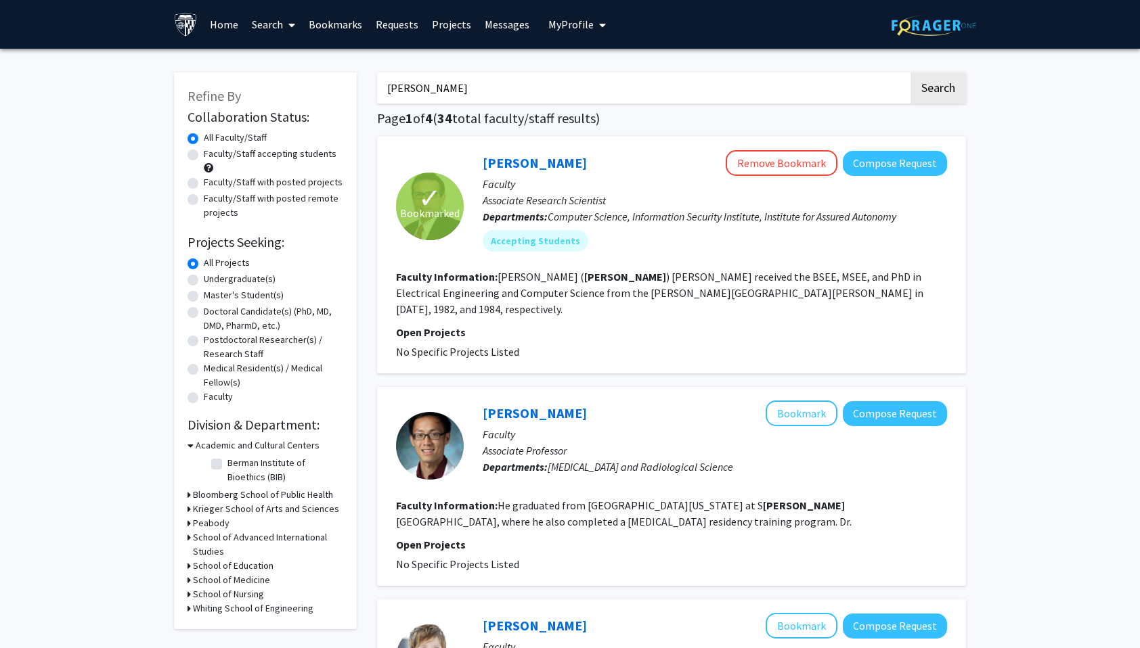
drag, startPoint x: 506, startPoint y: 90, endPoint x: 298, endPoint y: 83, distance: 207.2
type input "li"
click at [910, 72] on button "Search" at bounding box center [937, 87] width 55 height 31
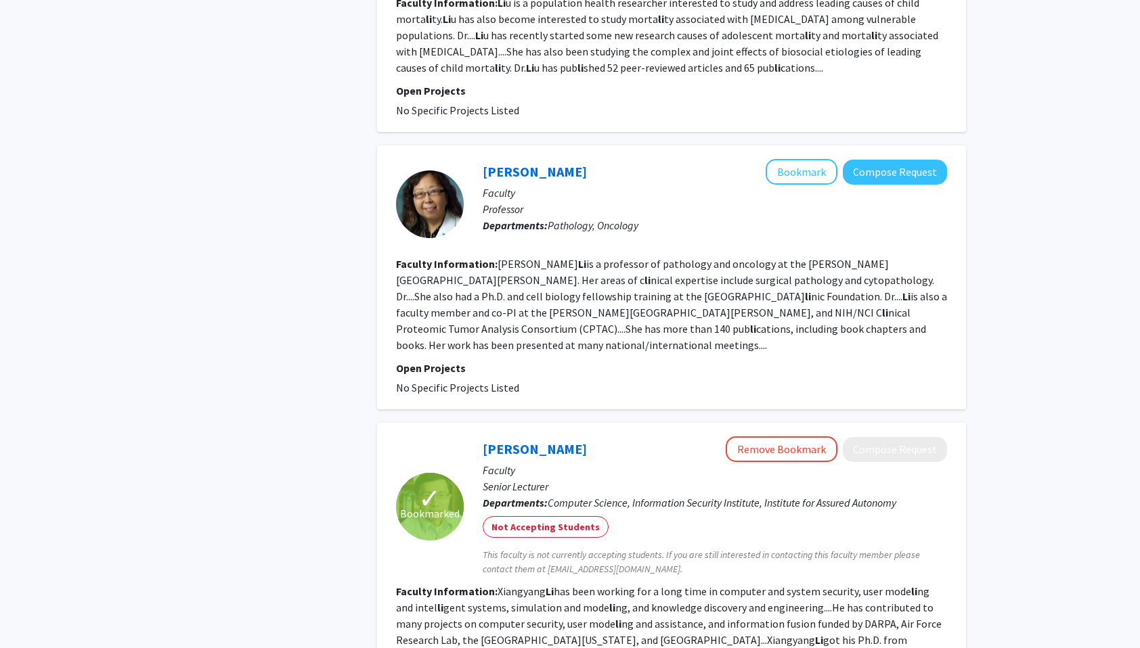
scroll to position [2299, 0]
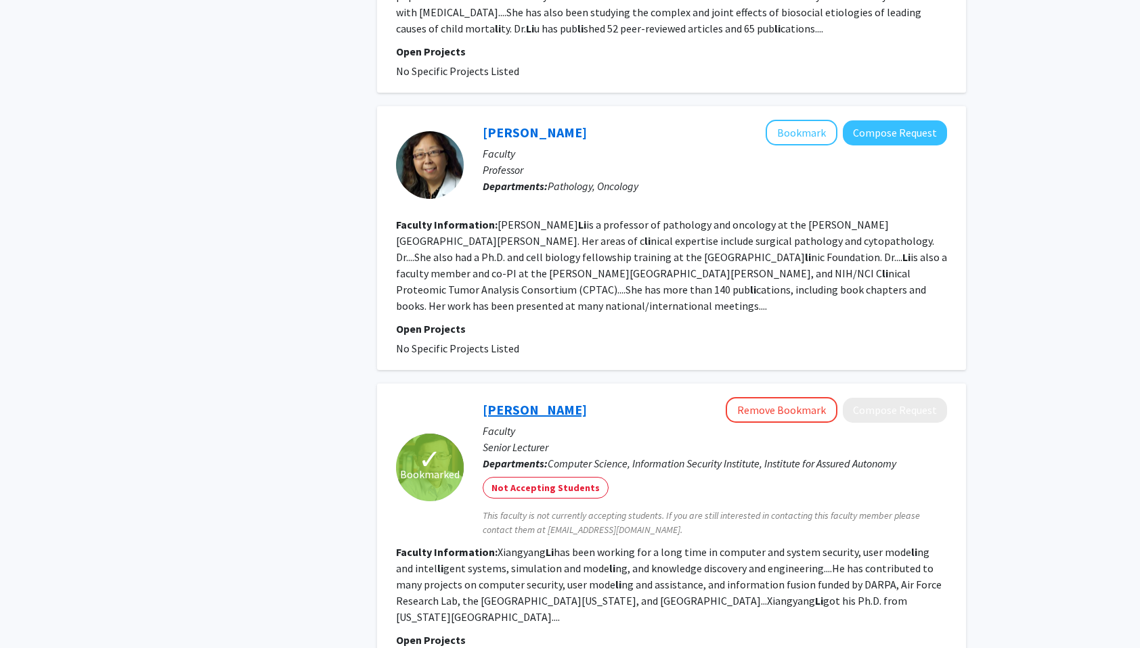
click at [537, 401] on link "Xiangyang Li" at bounding box center [535, 409] width 104 height 17
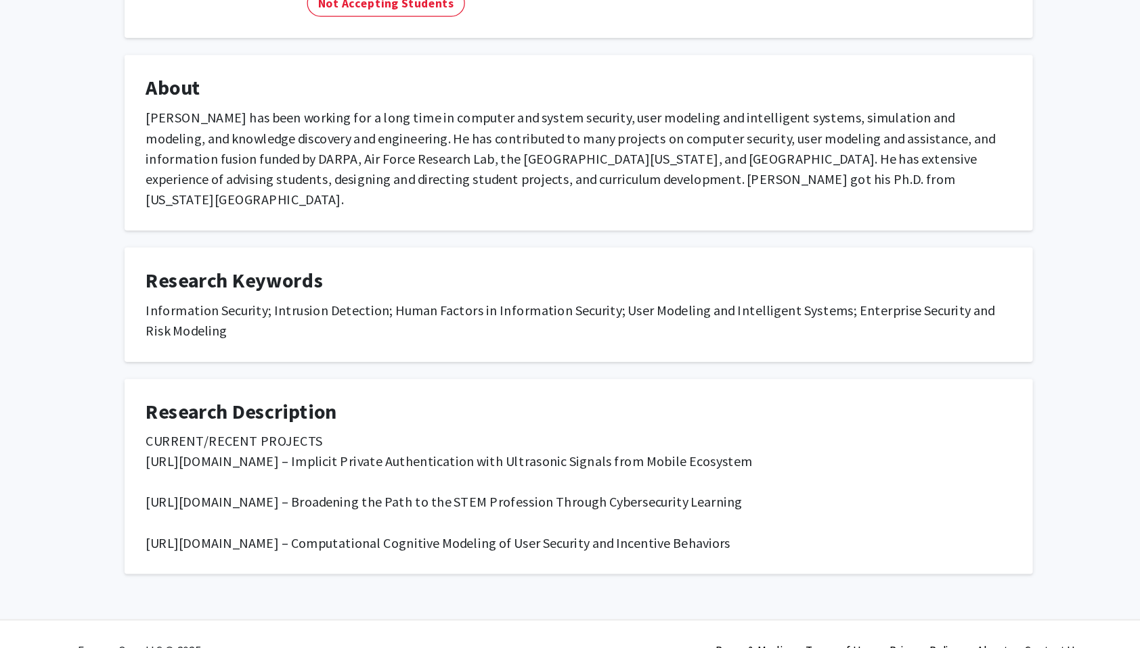
scroll to position [80, 0]
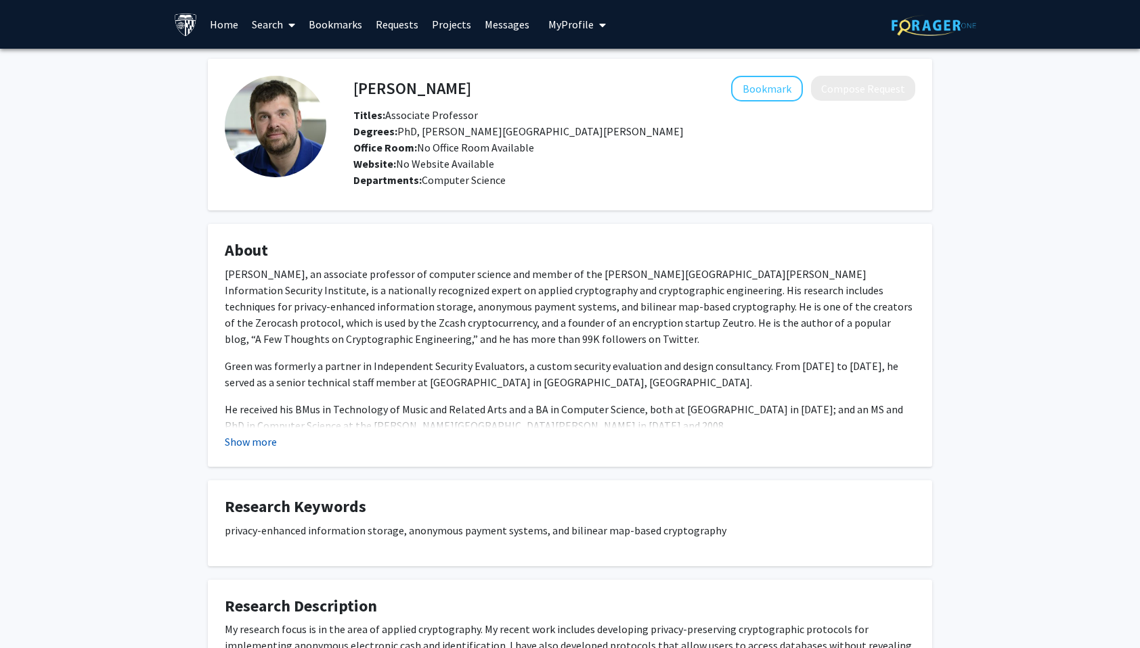
click at [240, 441] on button "Show more" at bounding box center [251, 442] width 52 height 16
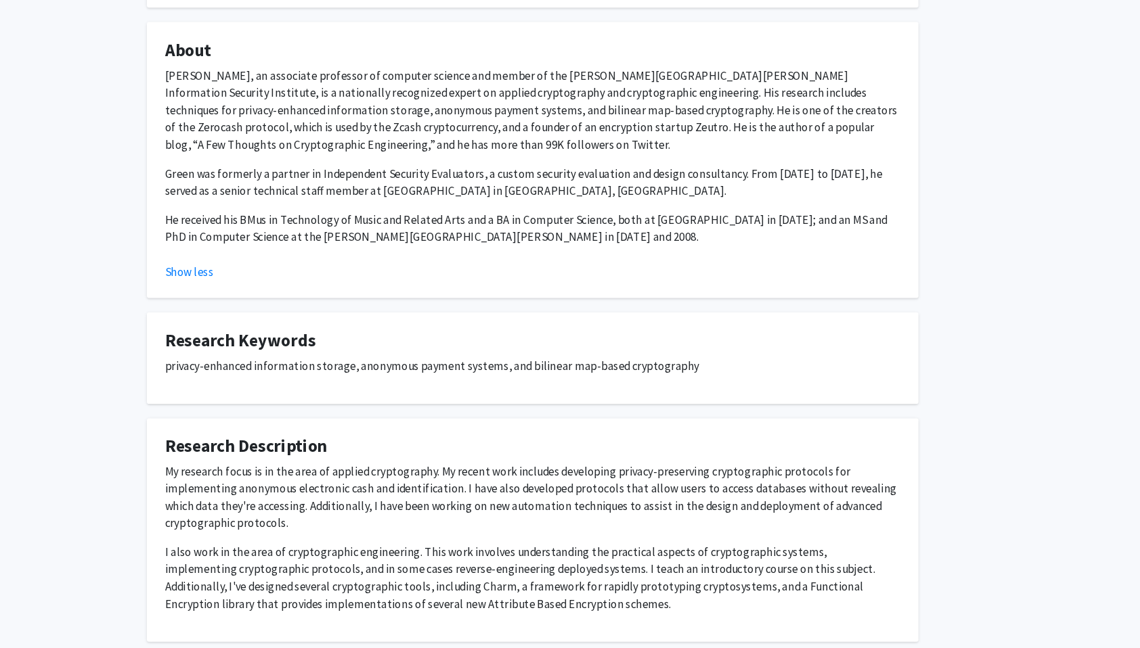
scroll to position [166, 0]
